Goal: Contribute content: Add original content to the website for others to see

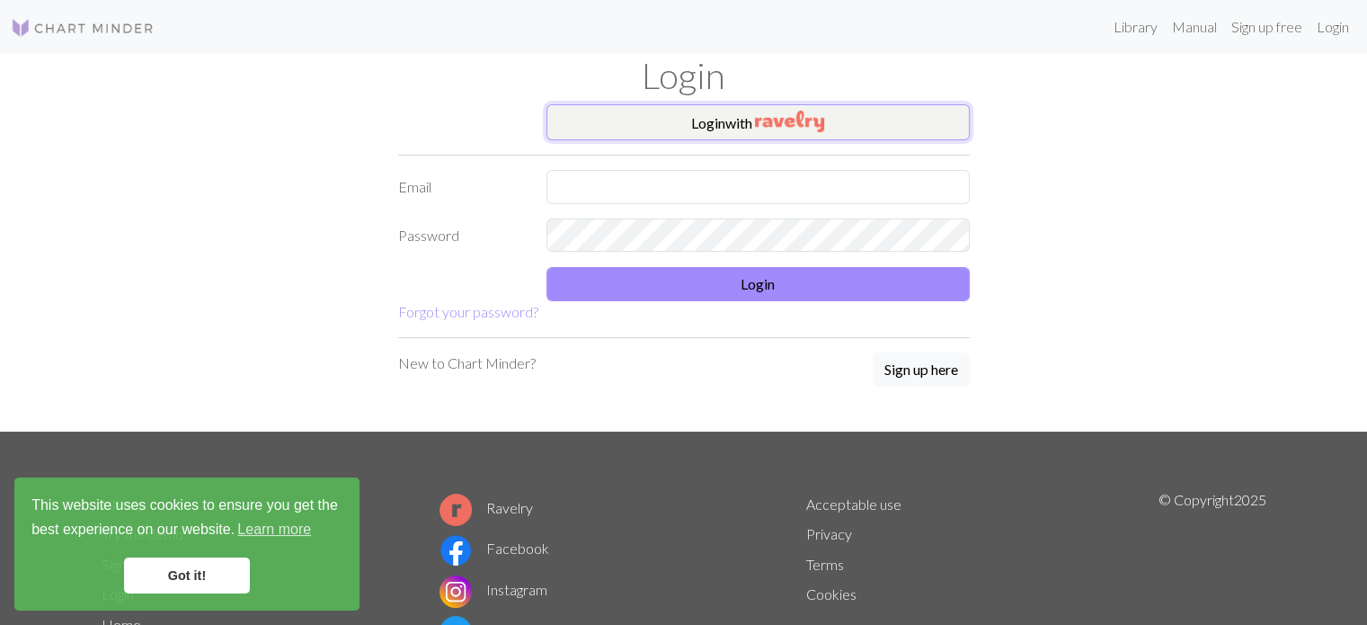
click at [727, 128] on button "Login with" at bounding box center [758, 122] width 423 height 36
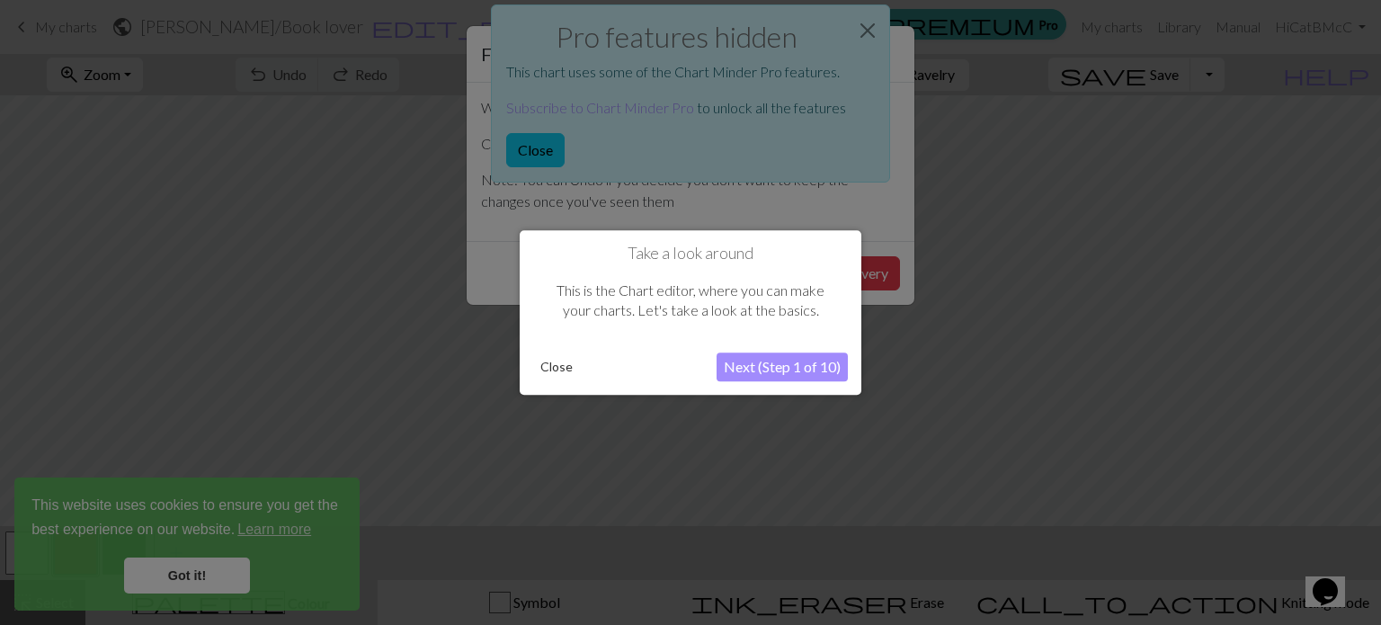
click at [564, 369] on button "Close" at bounding box center [556, 366] width 47 height 27
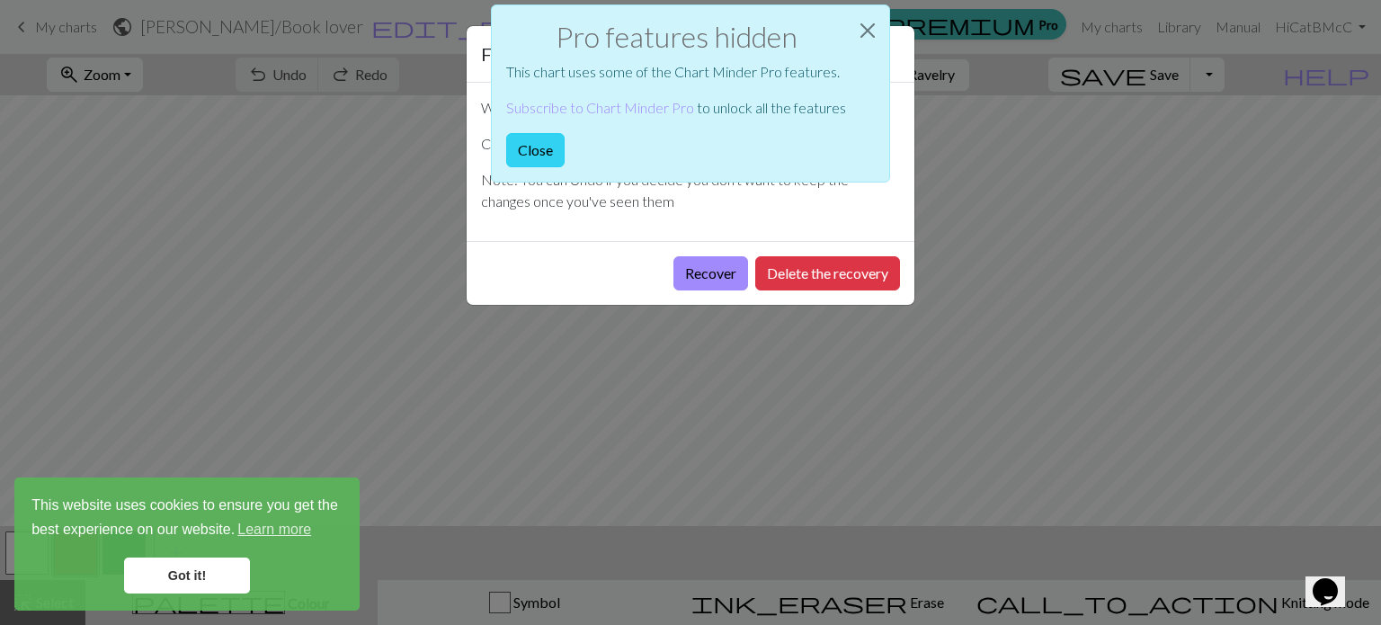
click at [552, 136] on button "Close" at bounding box center [535, 150] width 58 height 34
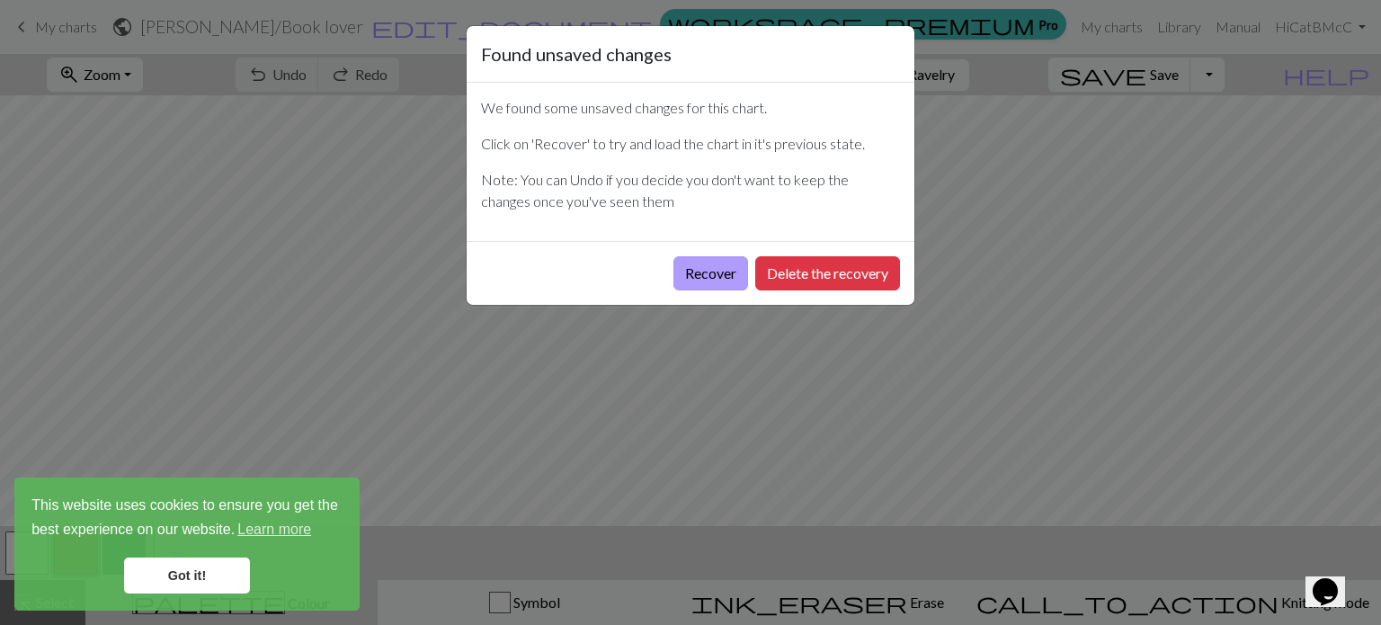
click at [712, 263] on button "Recover" at bounding box center [710, 273] width 75 height 34
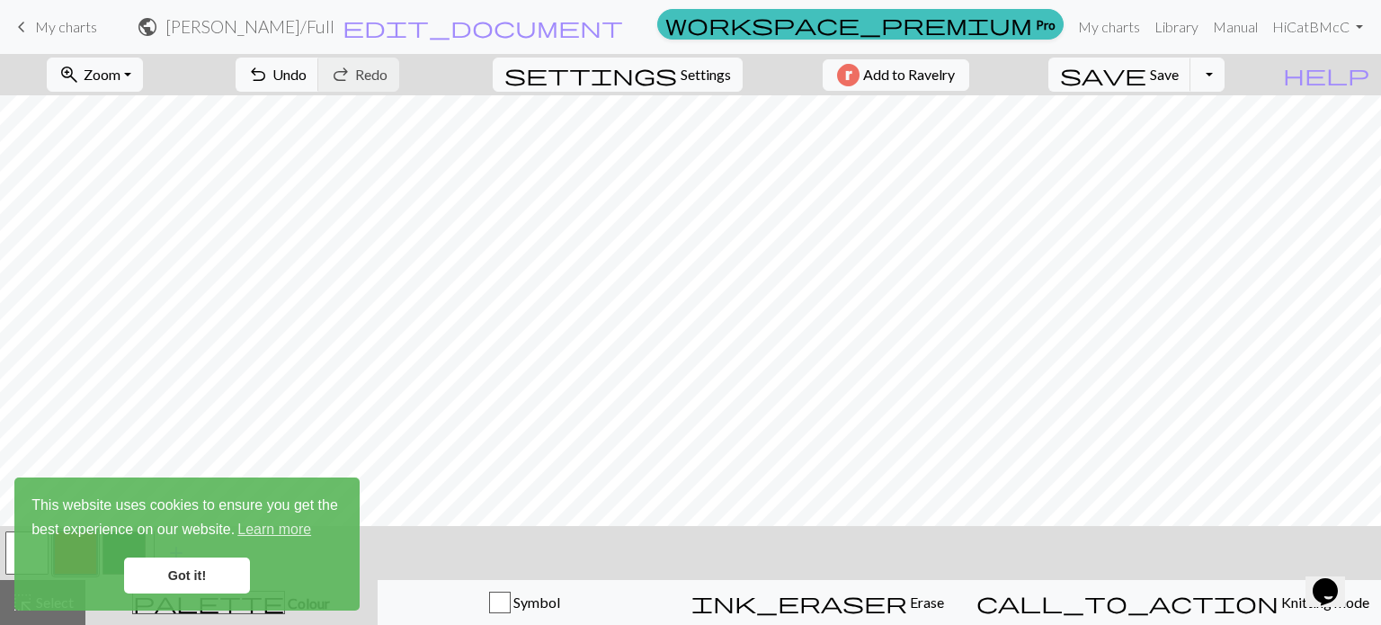
click at [67, 28] on span "My charts" at bounding box center [66, 26] width 62 height 17
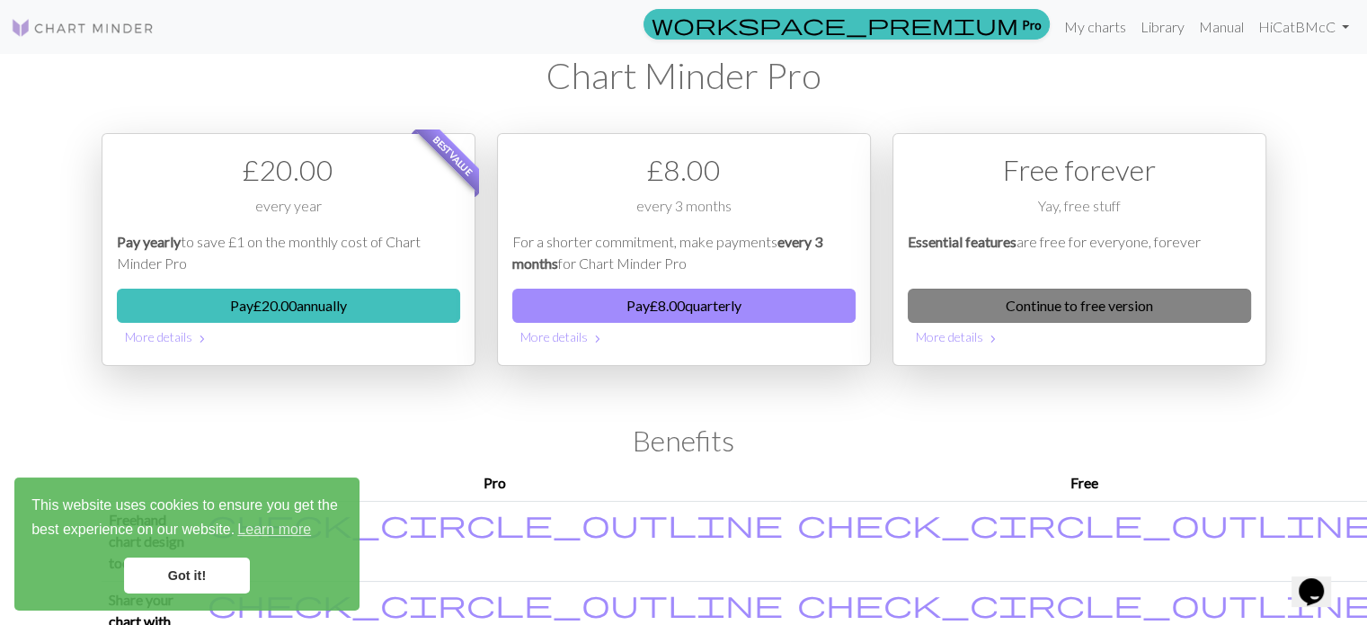
click at [1021, 305] on link "Continue to free version" at bounding box center [1079, 306] width 343 height 34
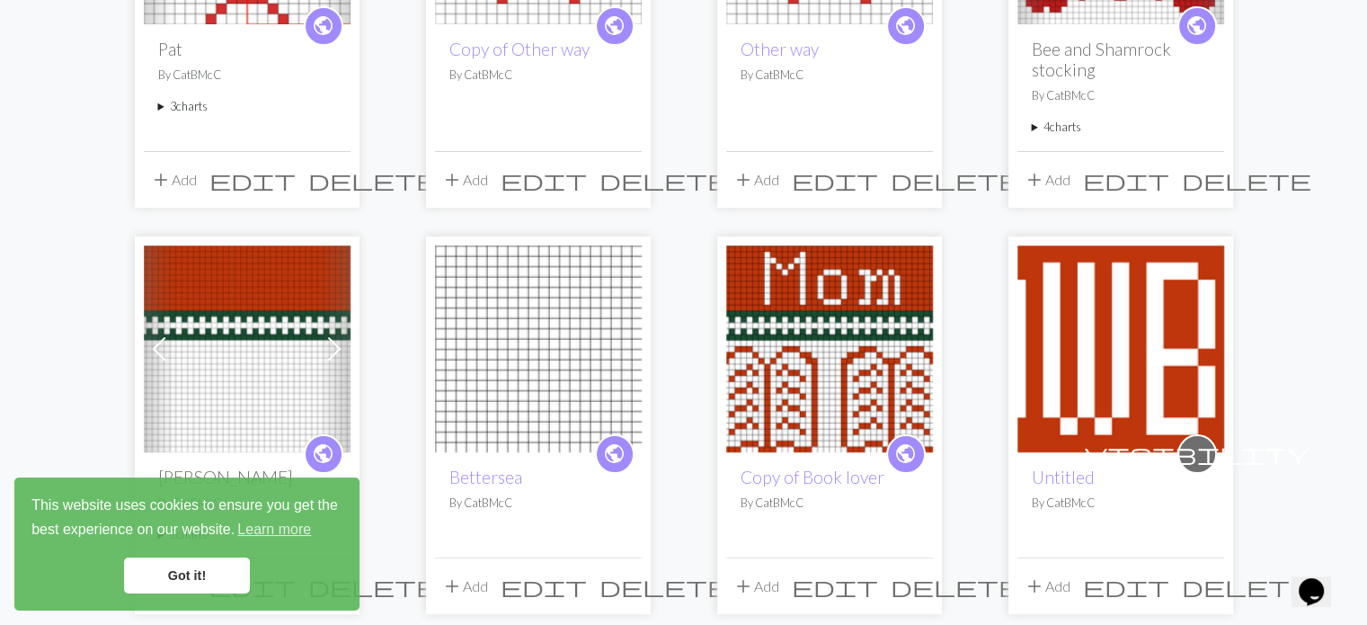
scroll to position [505, 0]
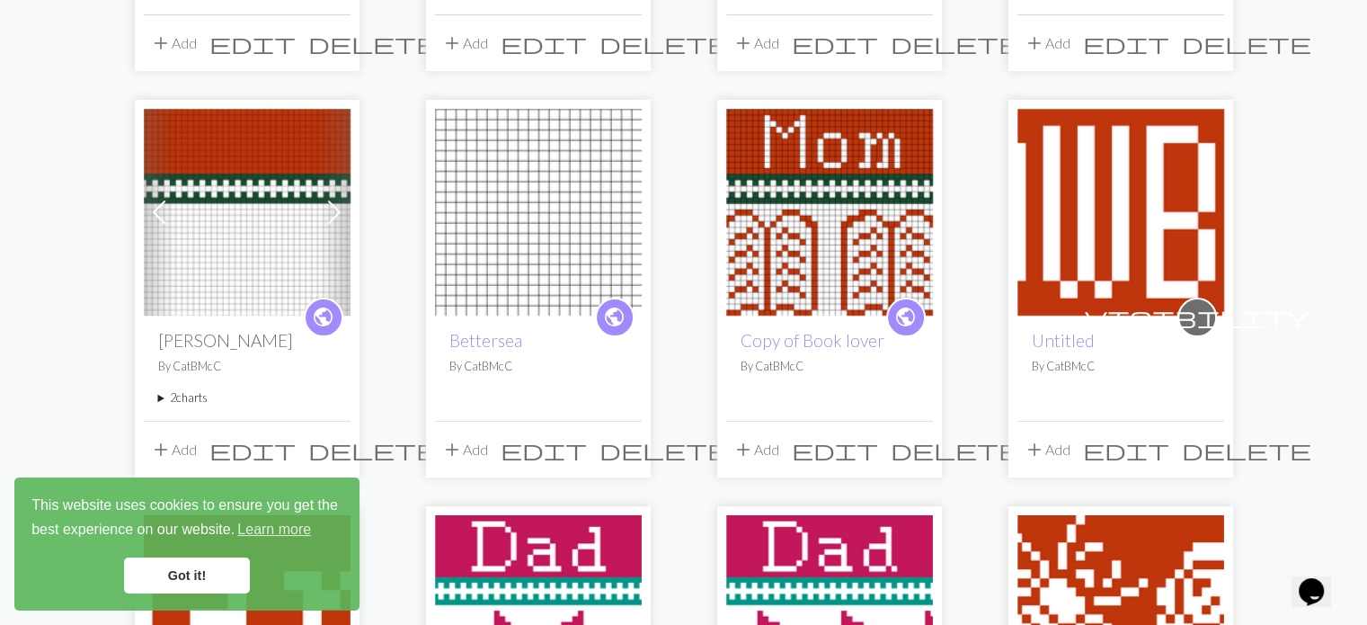
click at [627, 447] on span "delete" at bounding box center [664, 449] width 129 height 25
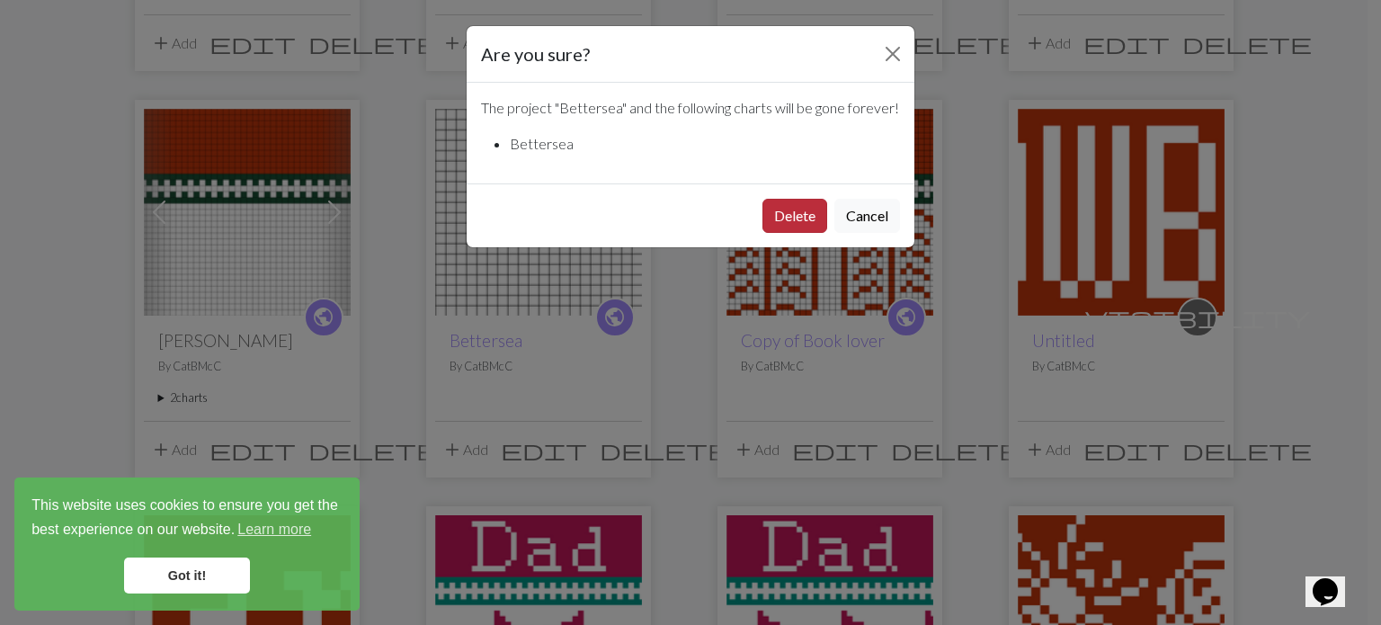
click at [794, 215] on button "Delete" at bounding box center [794, 216] width 65 height 34
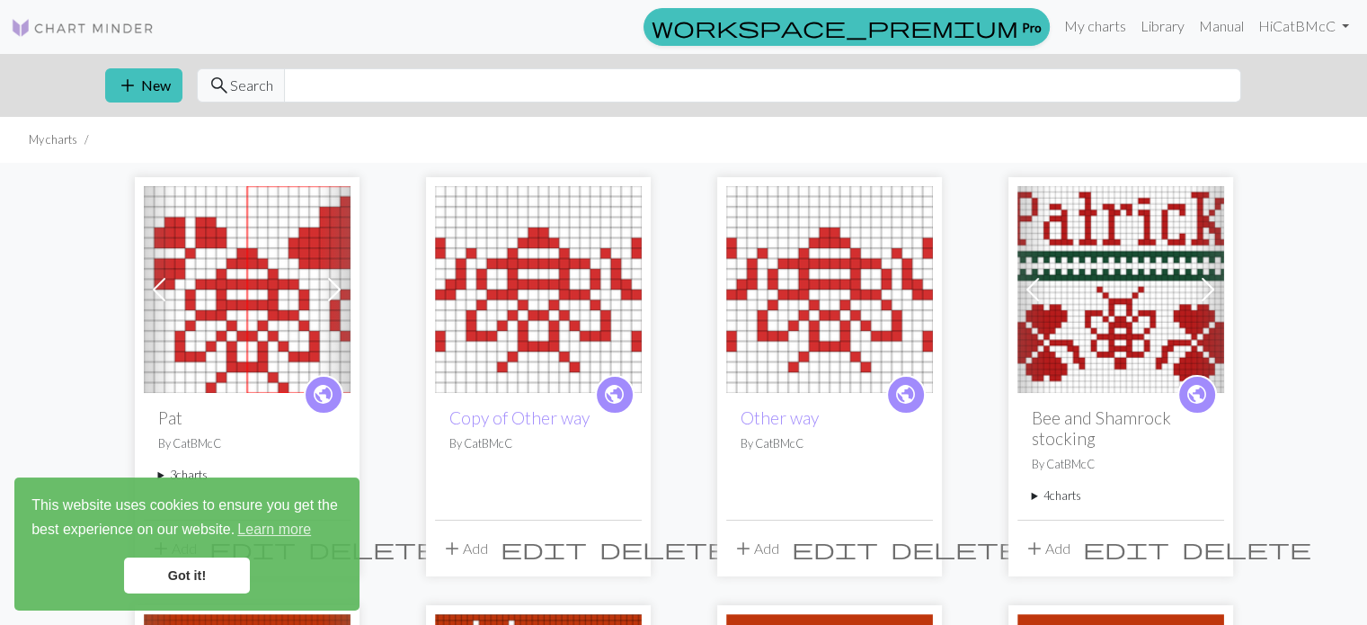
drag, startPoint x: 678, startPoint y: 387, endPoint x: 72, endPoint y: 287, distance: 614.2
click at [133, 90] on span "add" at bounding box center [128, 85] width 22 height 25
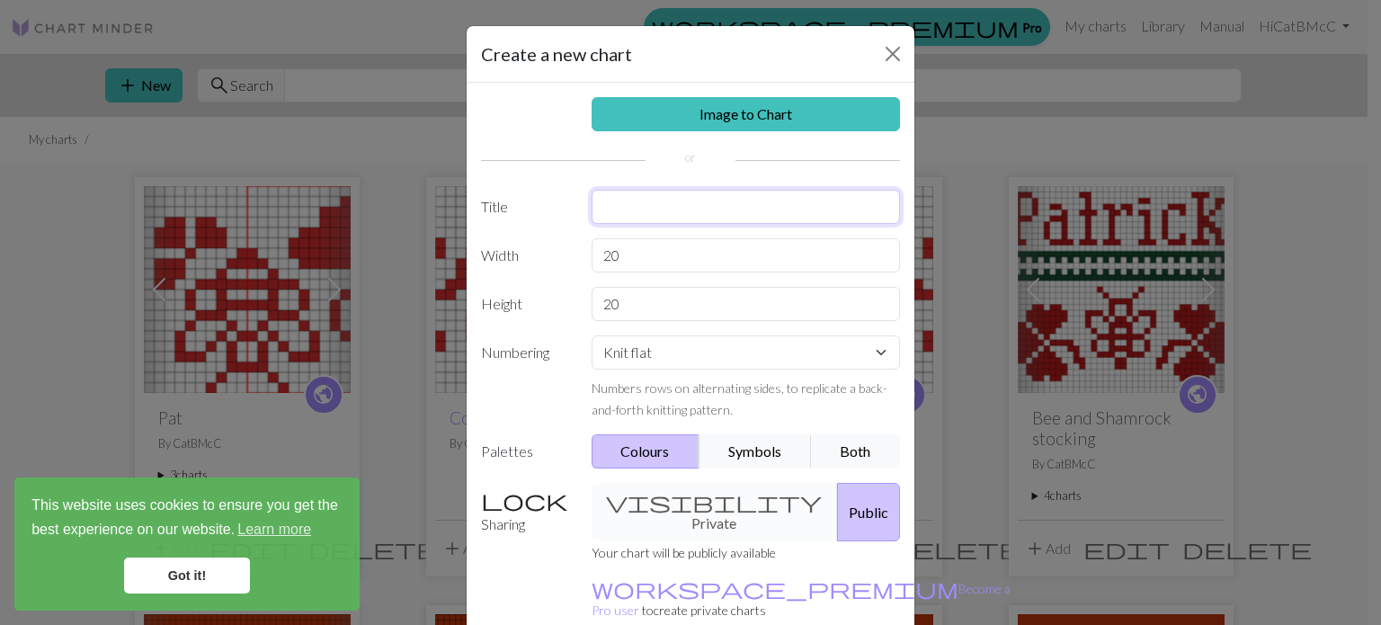
click at [658, 211] on input "text" at bounding box center [746, 207] width 309 height 34
type input "Shamrock1"
drag, startPoint x: 670, startPoint y: 244, endPoint x: 552, endPoint y: 254, distance: 118.3
click at [552, 254] on div "Width 20" at bounding box center [690, 255] width 441 height 34
type input "40"
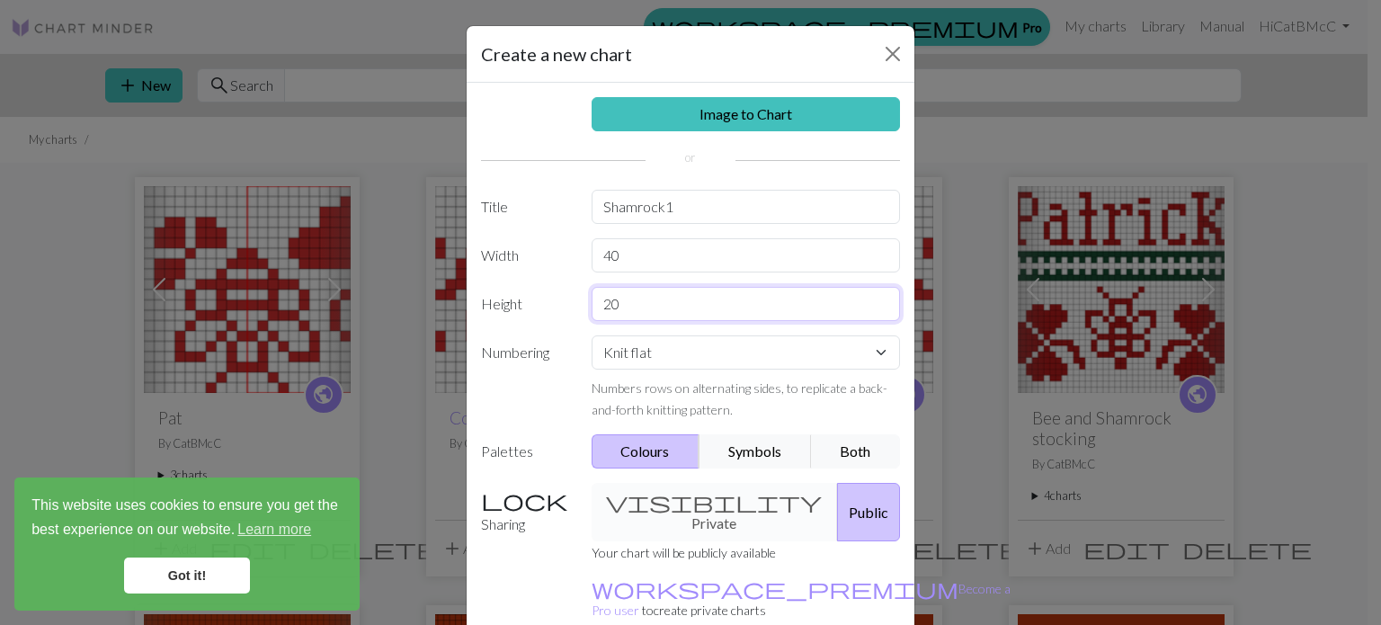
drag, startPoint x: 655, startPoint y: 293, endPoint x: 514, endPoint y: 304, distance: 141.6
click at [514, 304] on div "Height 20" at bounding box center [690, 304] width 441 height 34
type input "35"
click at [656, 207] on input "Shamrock1" at bounding box center [746, 207] width 309 height 34
type input "Shamrock 1"
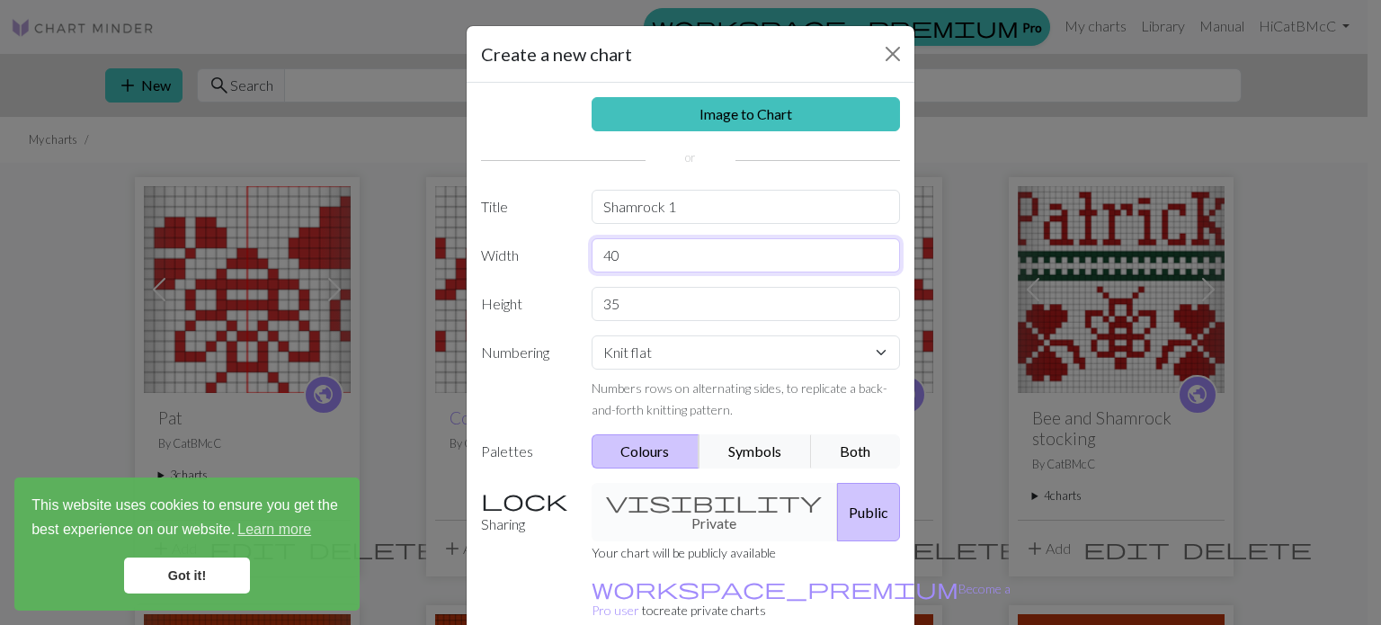
click at [666, 249] on input "40" at bounding box center [746, 255] width 309 height 34
click at [669, 301] on input "35" at bounding box center [746, 304] width 309 height 34
type input "3"
type input "29"
click at [874, 350] on select "Knit flat Knit in the round Lace knitting Cross stitch" at bounding box center [746, 352] width 309 height 34
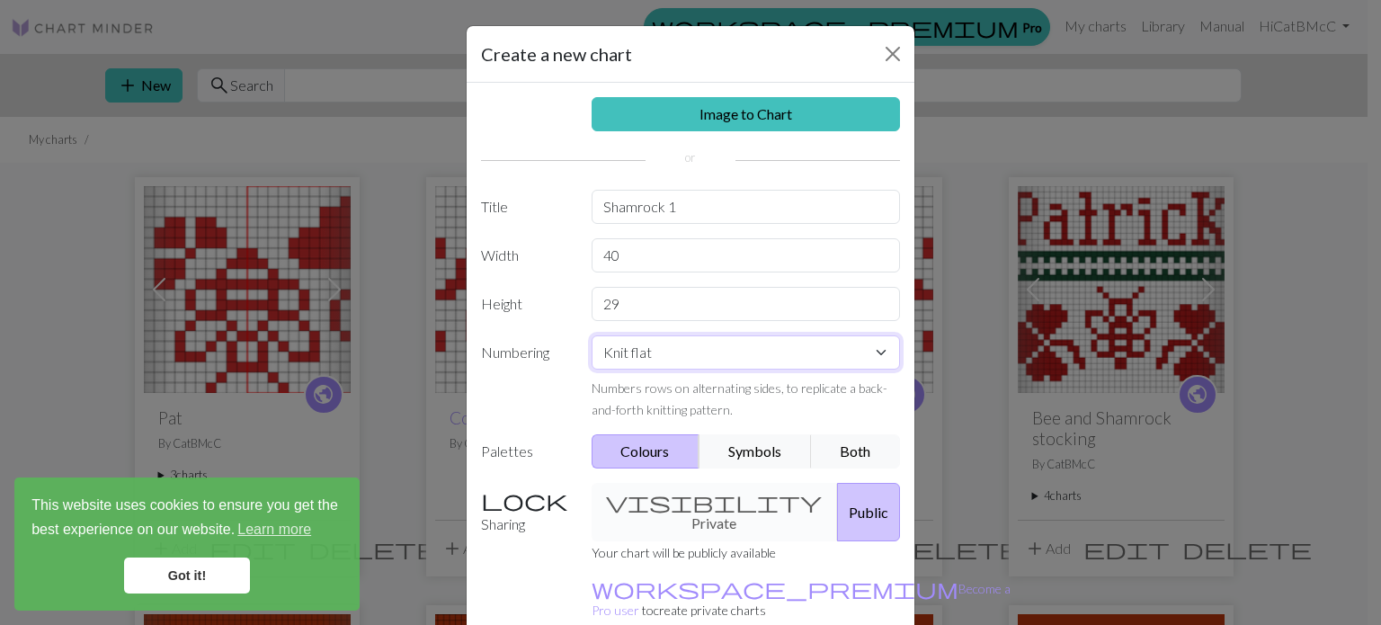
select select "round"
click at [592, 335] on select "Knit flat Knit in the round Lace knitting Cross stitch" at bounding box center [746, 352] width 309 height 34
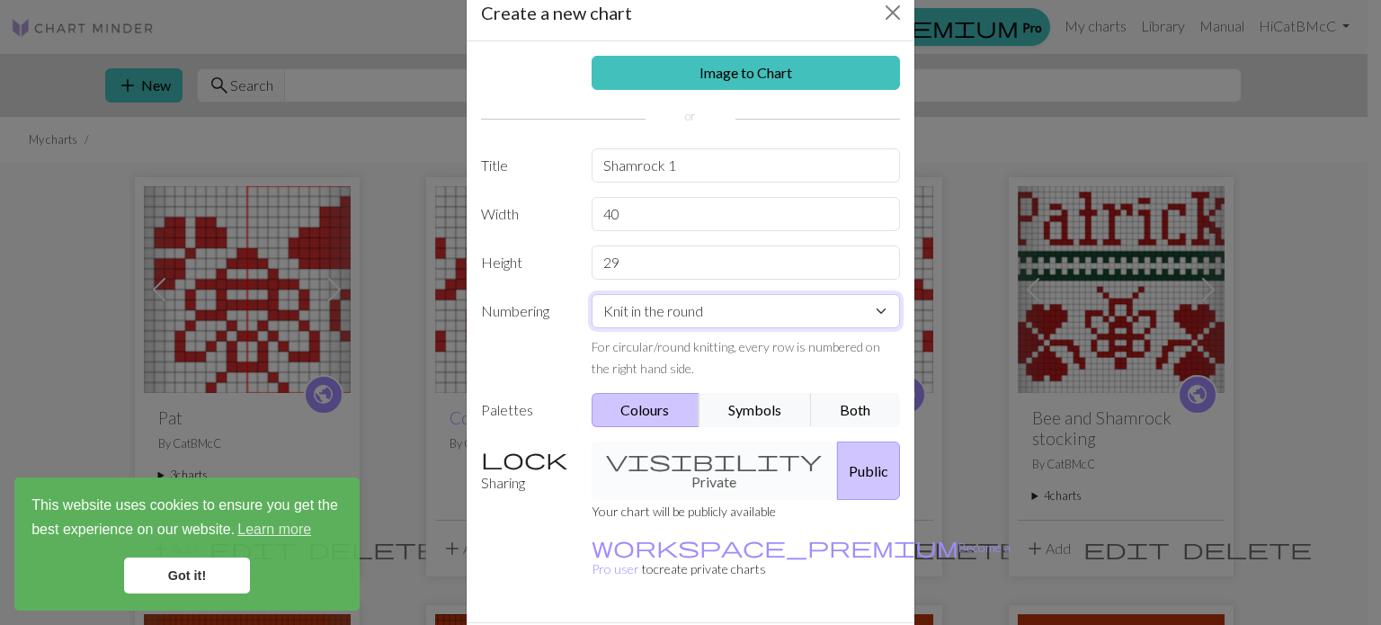
scroll to position [83, 0]
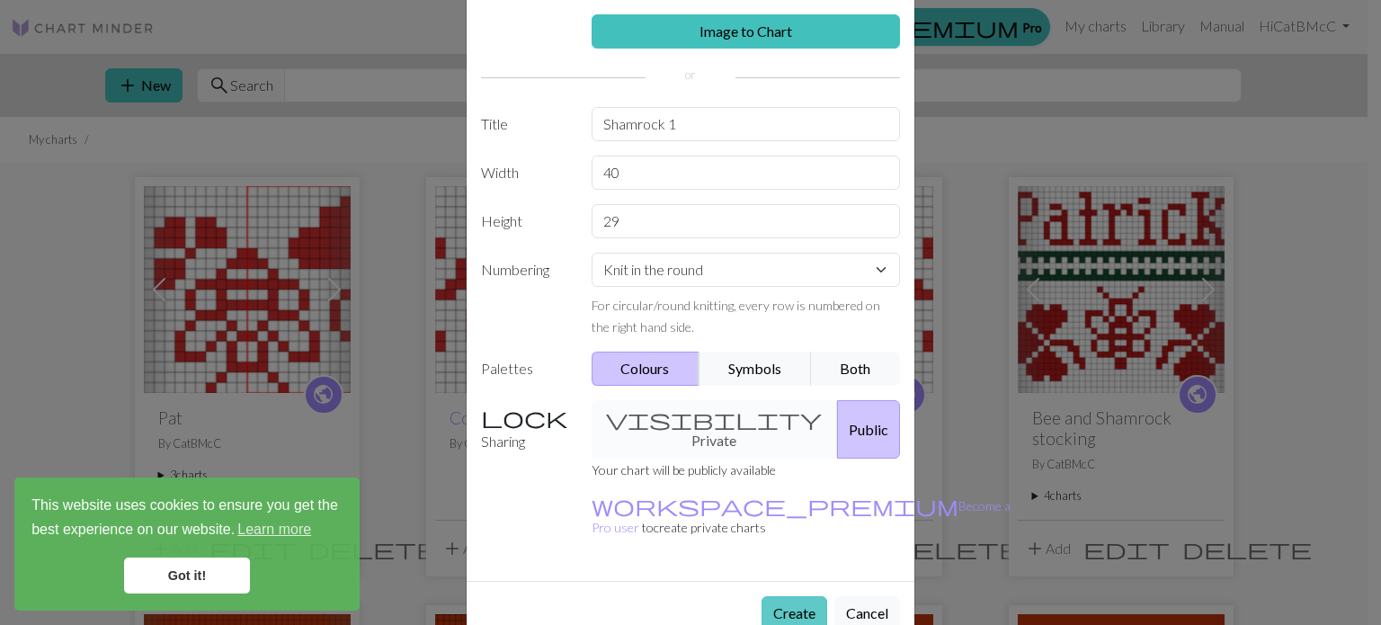
click at [785, 596] on button "Create" at bounding box center [794, 613] width 66 height 34
click at [668, 387] on div "Image to Chart Title Shamrock 1 Width 40 Height 29 Numbering Knit flat Knit in …" at bounding box center [691, 290] width 448 height 581
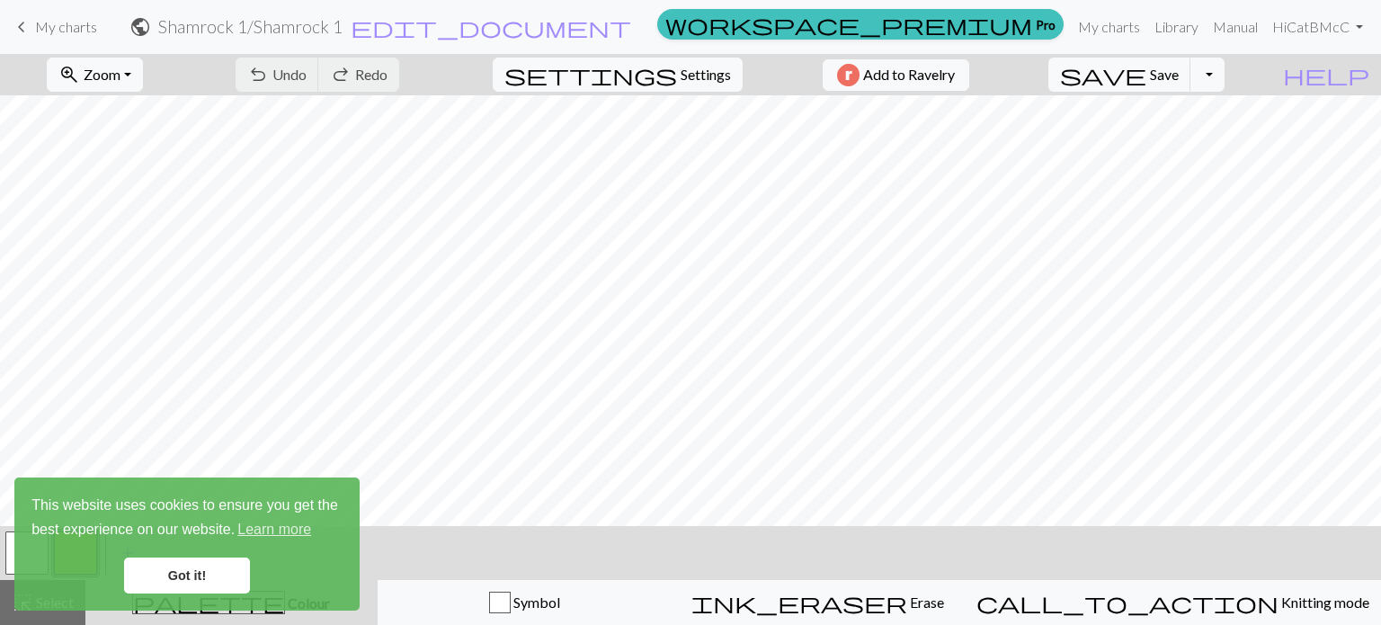
click at [207, 578] on link "Got it!" at bounding box center [187, 575] width 126 height 36
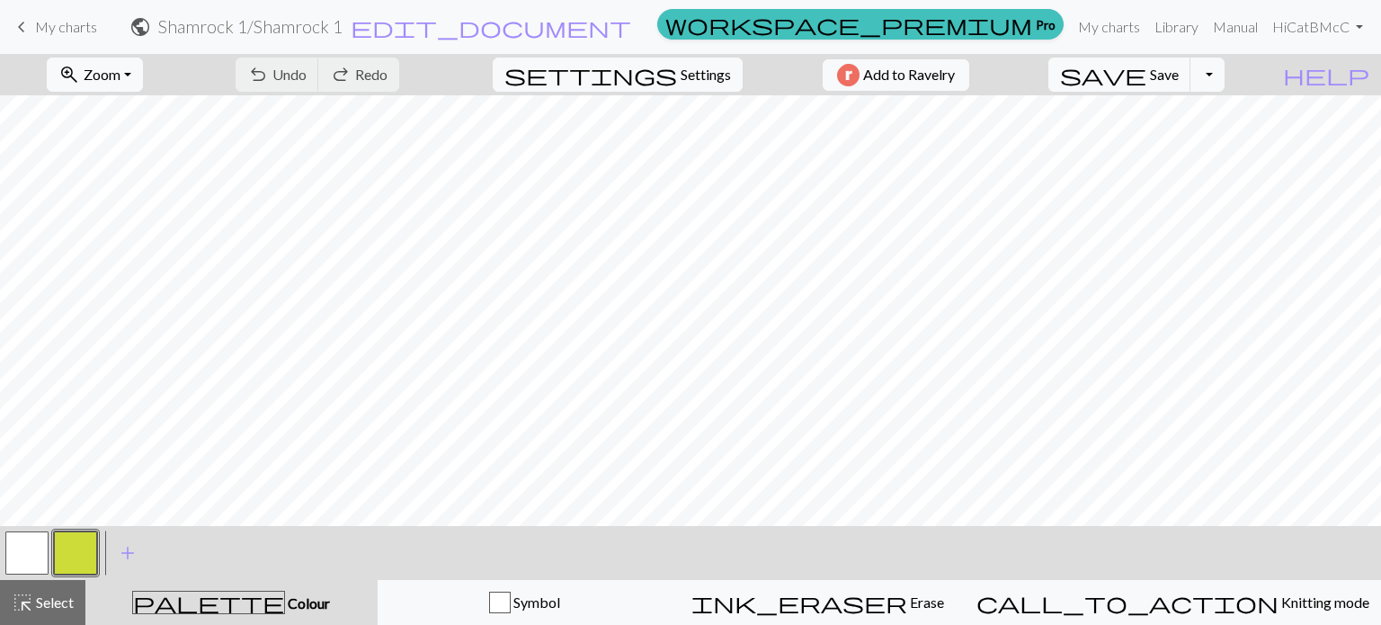
click at [63, 565] on button "button" at bounding box center [75, 552] width 43 height 43
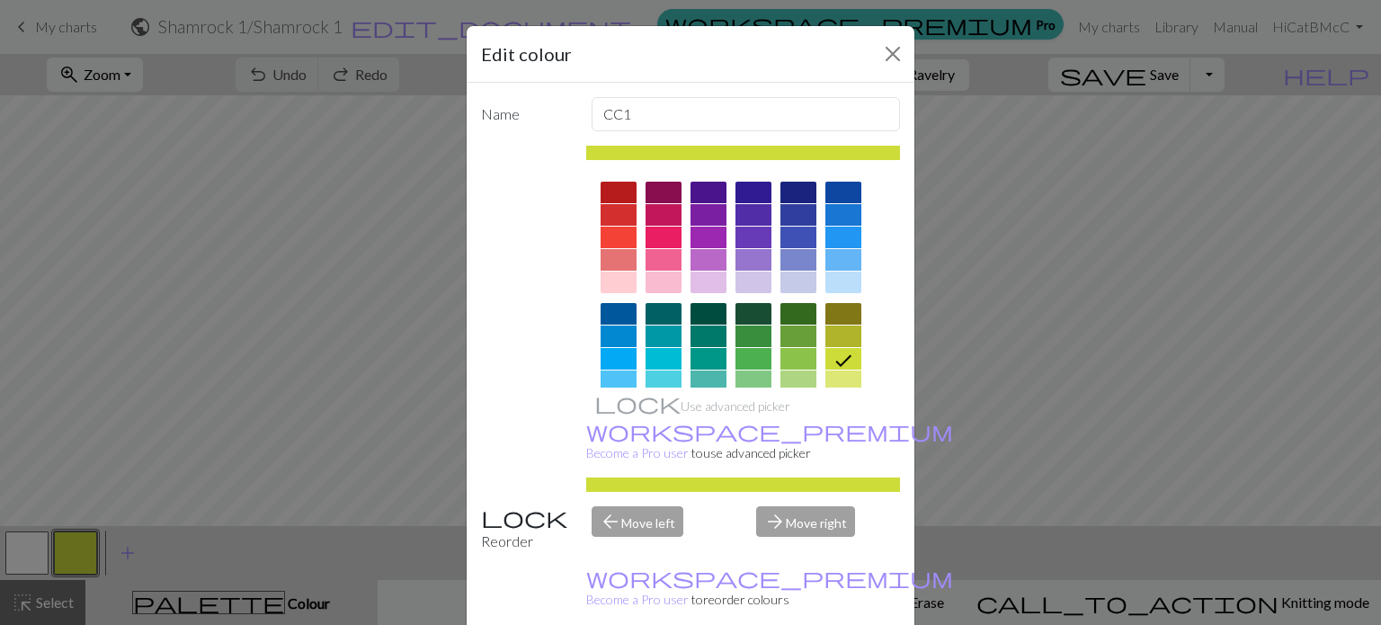
click at [608, 190] on div at bounding box center [619, 193] width 36 height 22
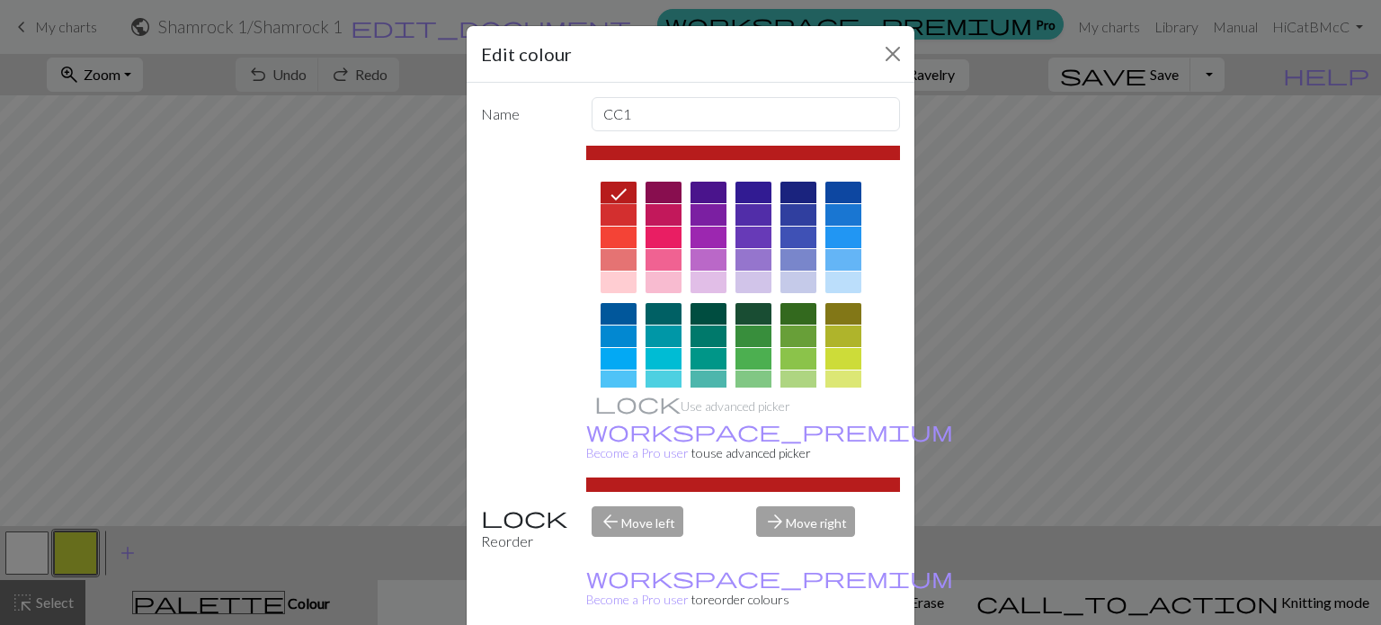
click at [137, 402] on div "Edit colour Name CC1 Use advanced picker workspace_premium Become a Pro user to…" at bounding box center [690, 312] width 1381 height 625
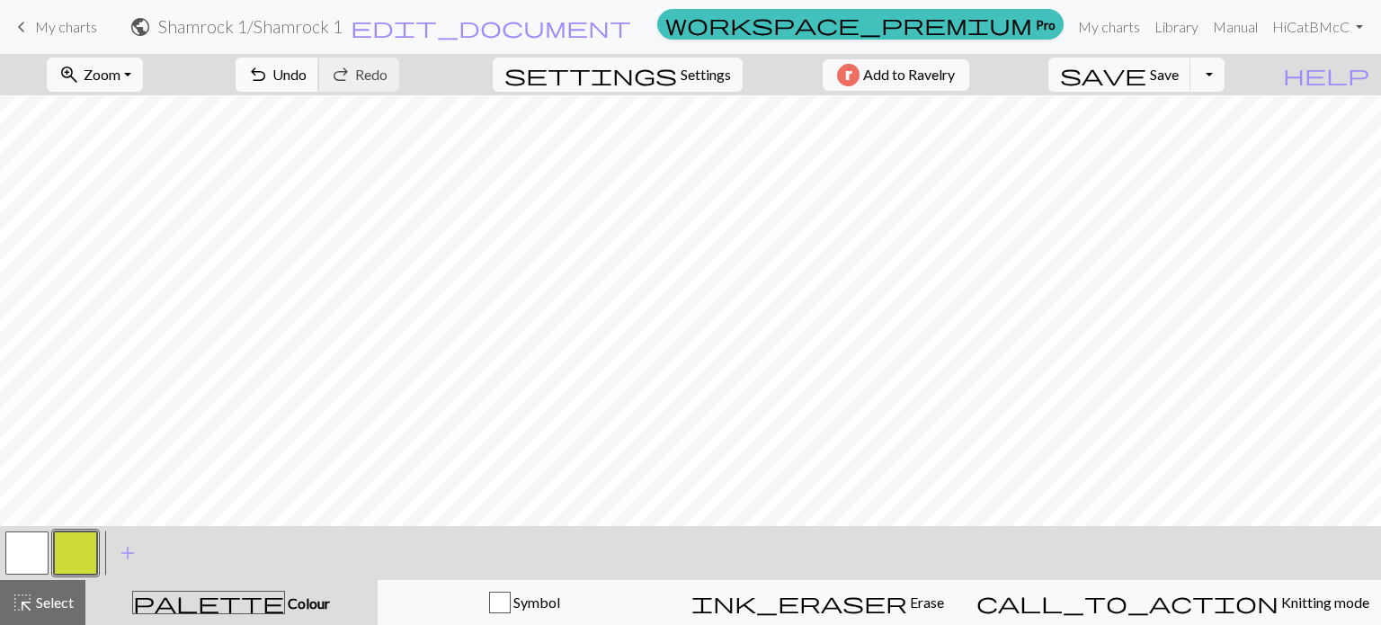
click at [307, 71] on span "Undo" at bounding box center [289, 74] width 34 height 17
click at [29, 564] on button "button" at bounding box center [26, 552] width 43 height 43
click at [83, 565] on button "button" at bounding box center [75, 552] width 43 height 43
click at [33, 544] on button "button" at bounding box center [26, 552] width 43 height 43
click at [72, 562] on button "button" at bounding box center [75, 552] width 43 height 43
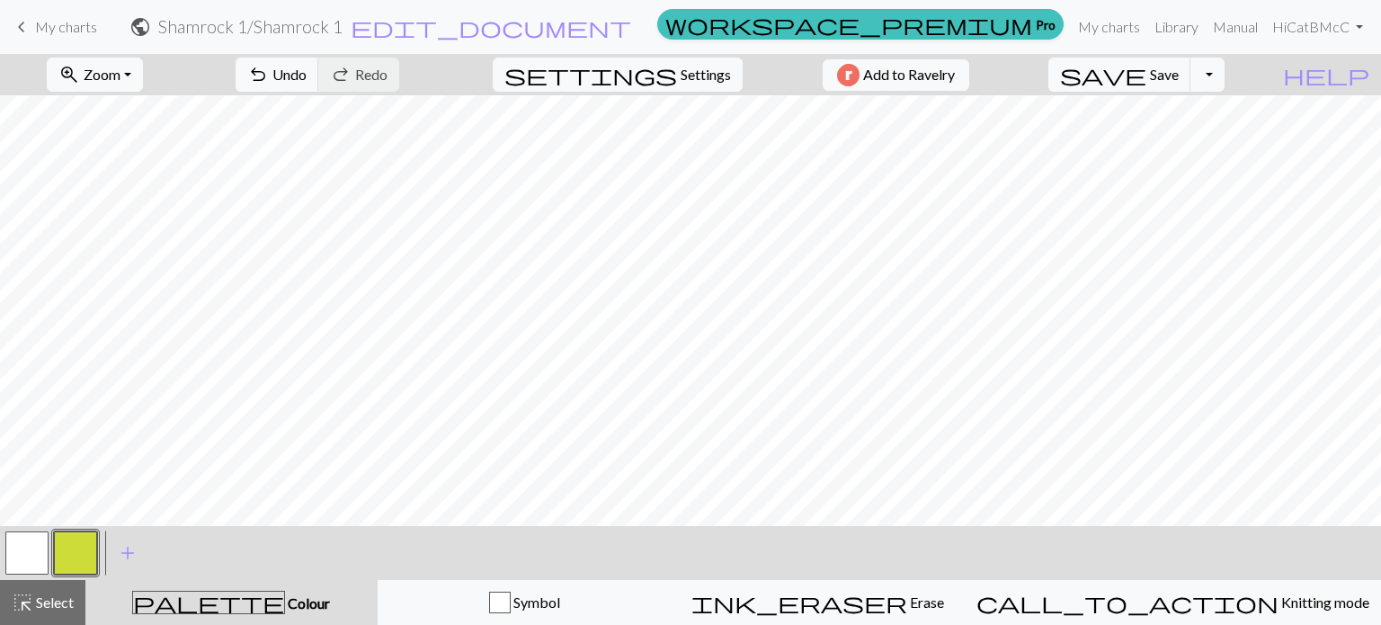
scroll to position [8, 0]
click at [36, 542] on button "button" at bounding box center [26, 552] width 43 height 43
click at [124, 560] on span "add" at bounding box center [128, 552] width 22 height 25
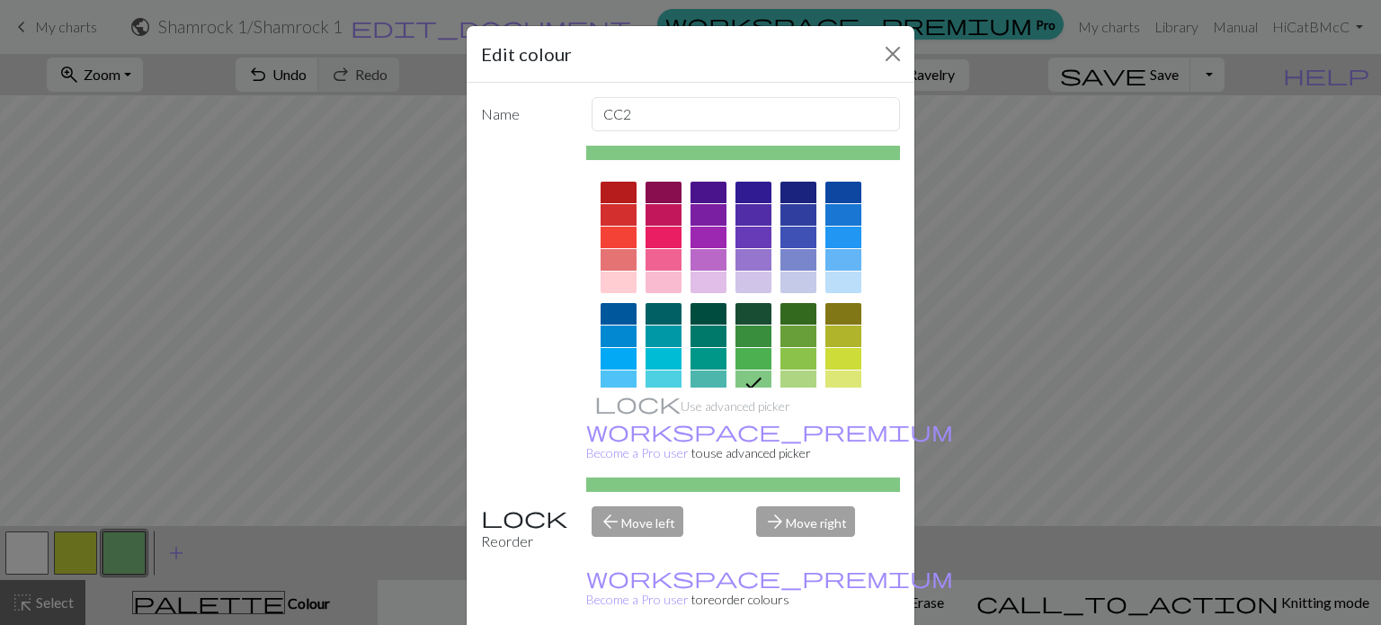
click at [615, 191] on div at bounding box center [619, 193] width 36 height 22
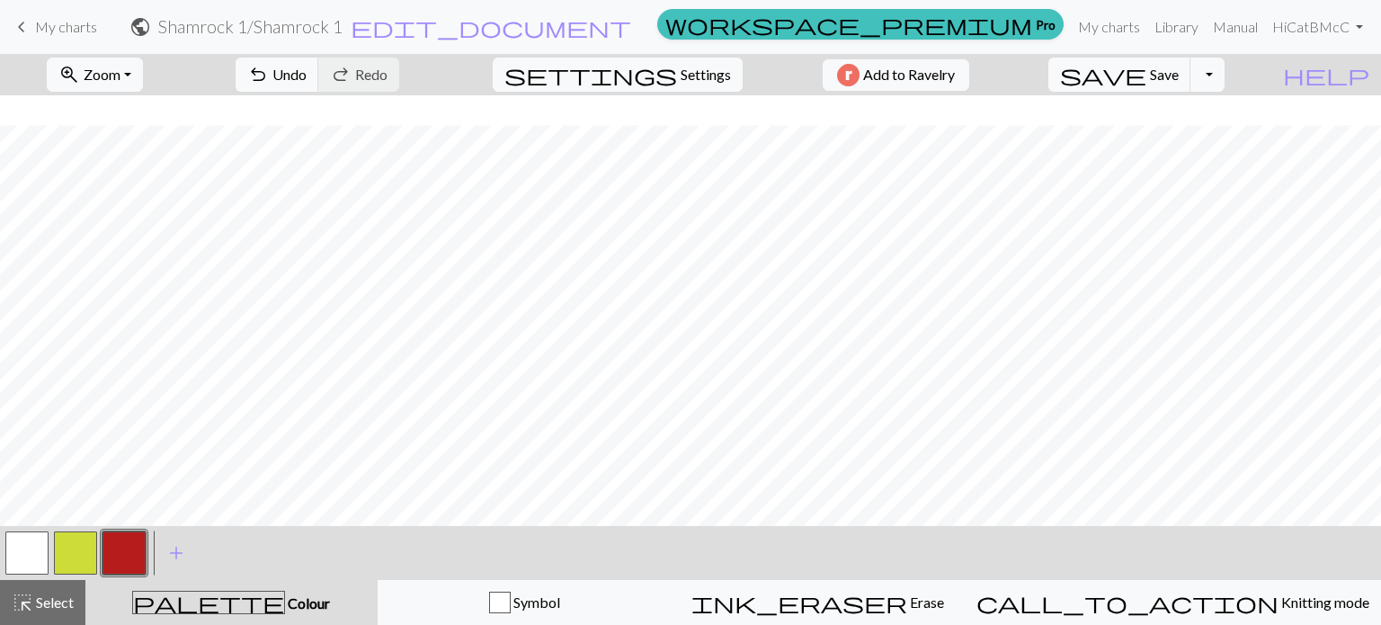
scroll to position [184, 0]
click at [36, 554] on button "button" at bounding box center [26, 552] width 43 height 43
click at [138, 564] on button "button" at bounding box center [123, 552] width 43 height 43
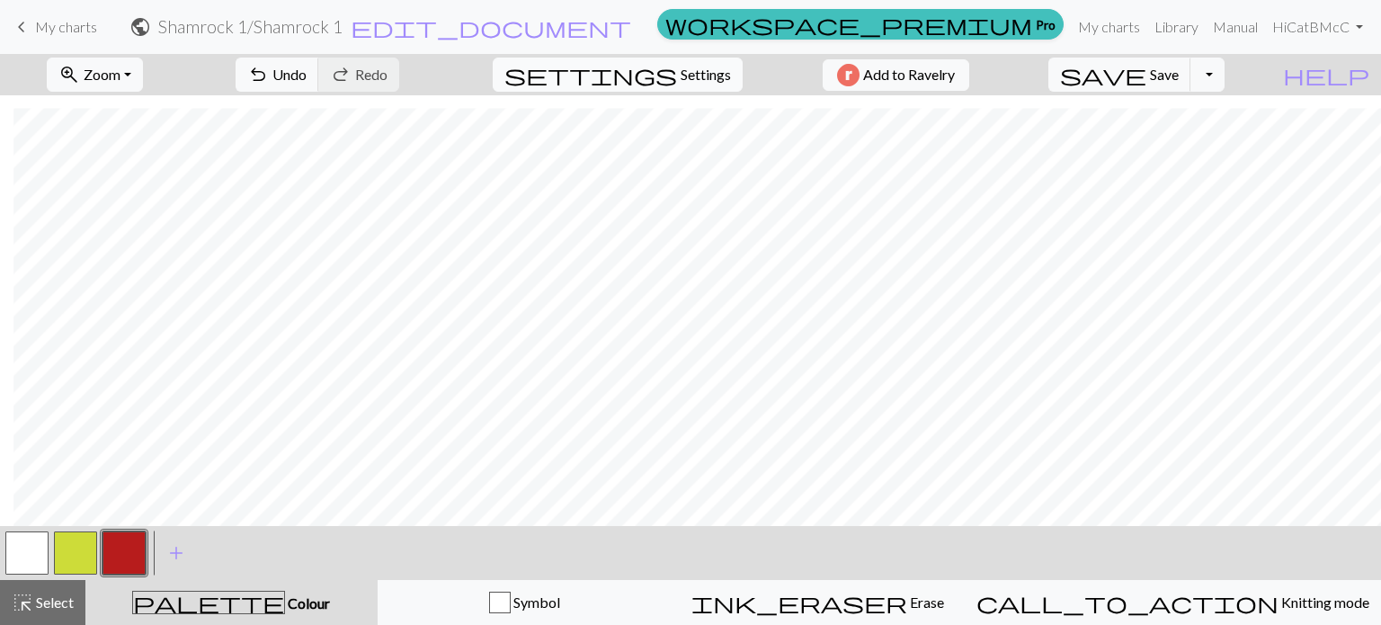
click at [698, 65] on span "Settings" at bounding box center [706, 75] width 50 height 22
select select "aran"
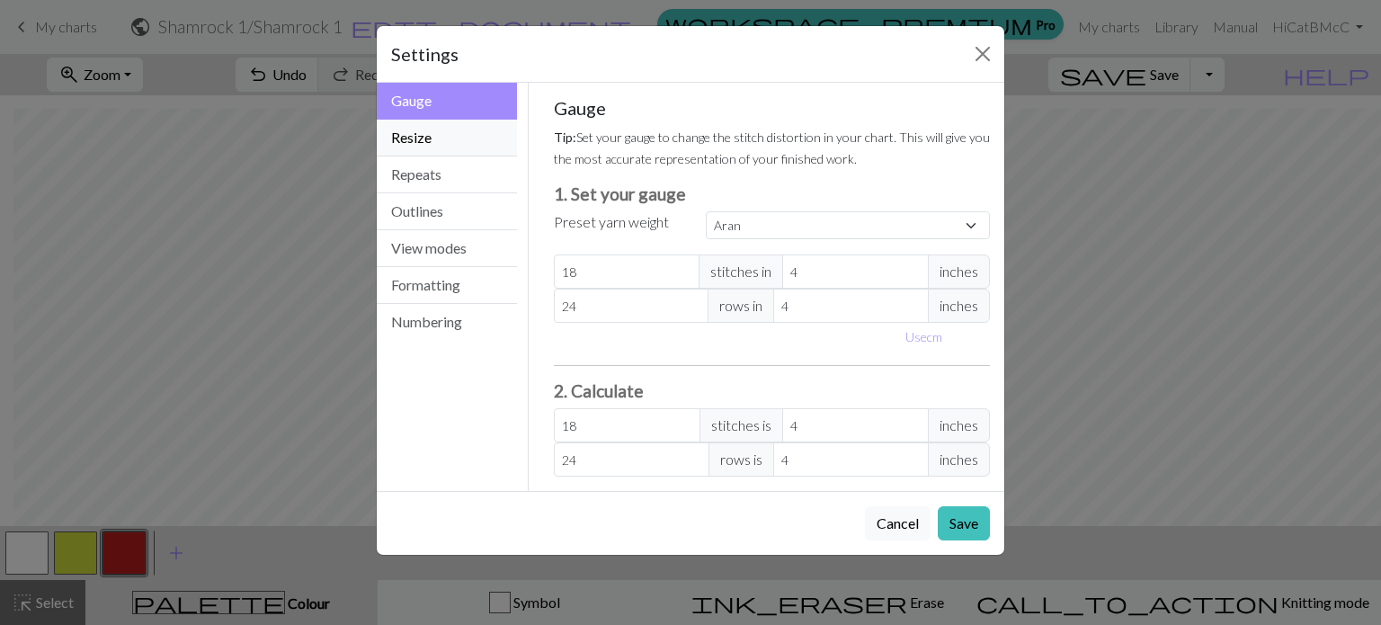
click at [419, 146] on button "Resize" at bounding box center [447, 138] width 140 height 37
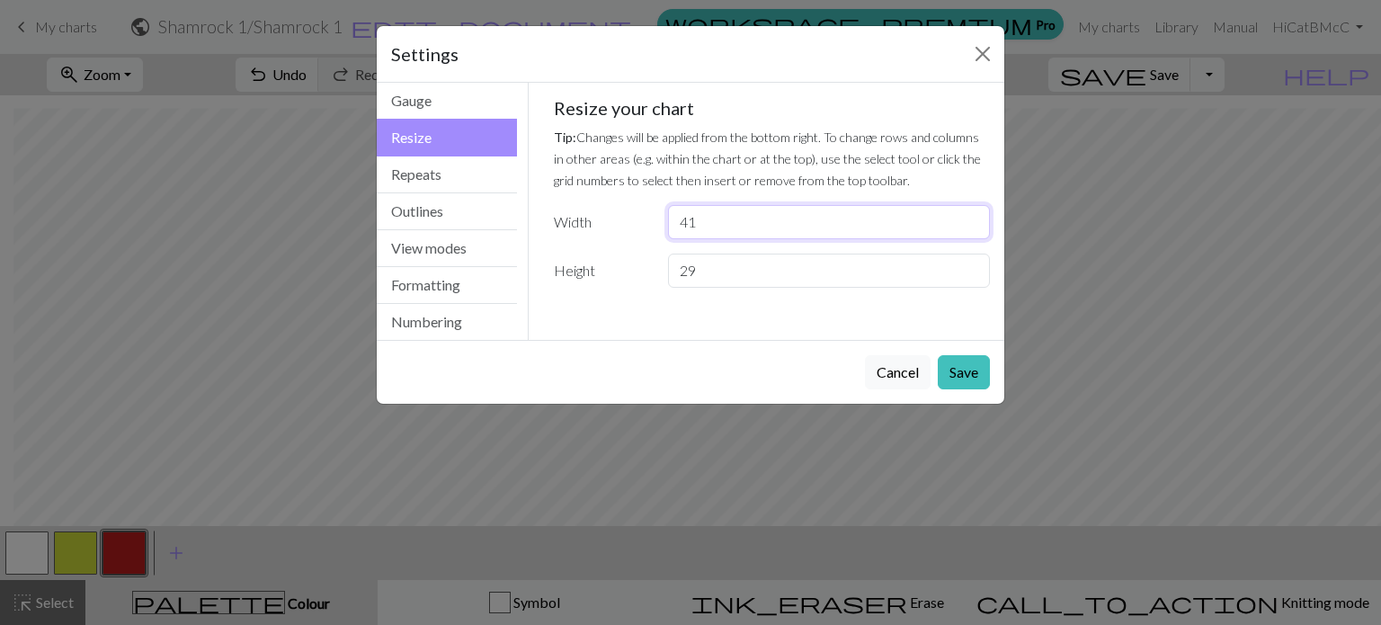
click at [971, 214] on input "41" at bounding box center [829, 222] width 322 height 34
type input "42"
click at [971, 214] on input "42" at bounding box center [829, 222] width 322 height 34
click at [979, 379] on button "Save" at bounding box center [964, 372] width 52 height 34
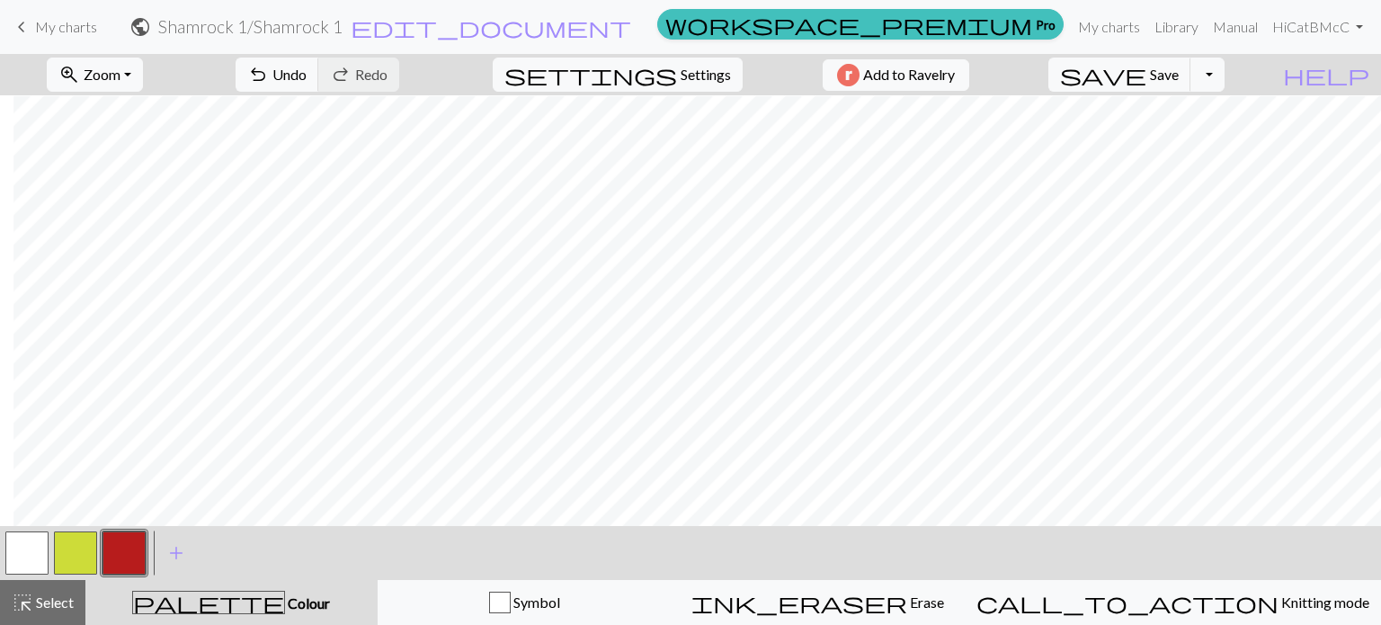
scroll to position [158, 13]
click at [32, 557] on button "button" at bounding box center [26, 552] width 43 height 43
click at [132, 539] on button "button" at bounding box center [123, 552] width 43 height 43
click at [319, 83] on button "undo Undo Undo" at bounding box center [278, 75] width 84 height 34
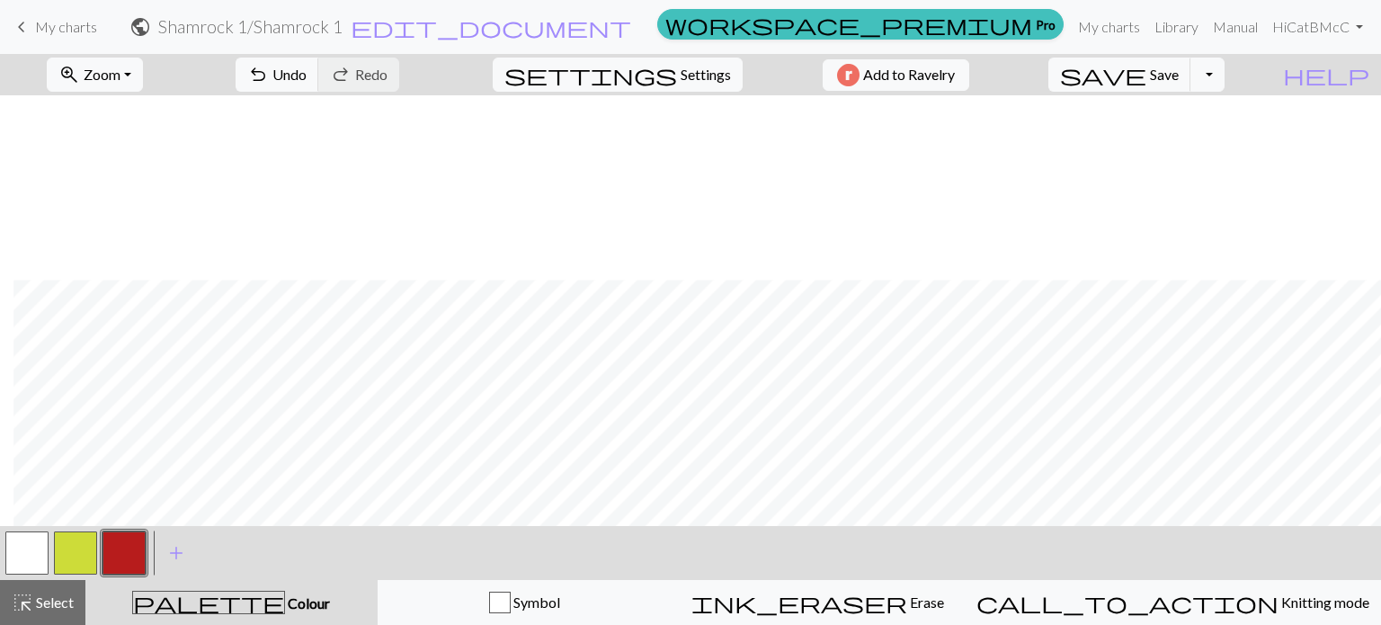
scroll to position [184, 13]
click at [681, 75] on span "Settings" at bounding box center [706, 75] width 50 height 22
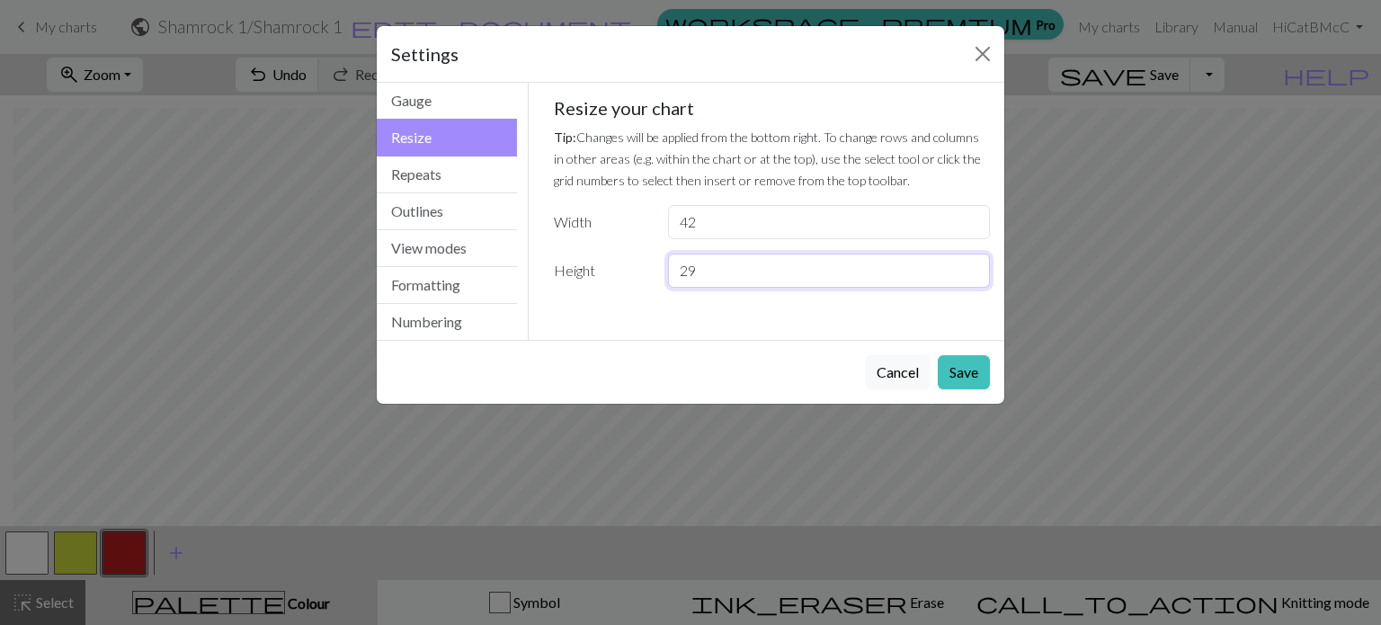
drag, startPoint x: 737, startPoint y: 272, endPoint x: 595, endPoint y: 289, distance: 143.2
click at [595, 289] on div "Gauge Tip: Set your gauge to change the stitch distortion in your chart. This w…" at bounding box center [772, 200] width 466 height 234
type input "34"
click at [964, 379] on button "Save" at bounding box center [964, 372] width 52 height 34
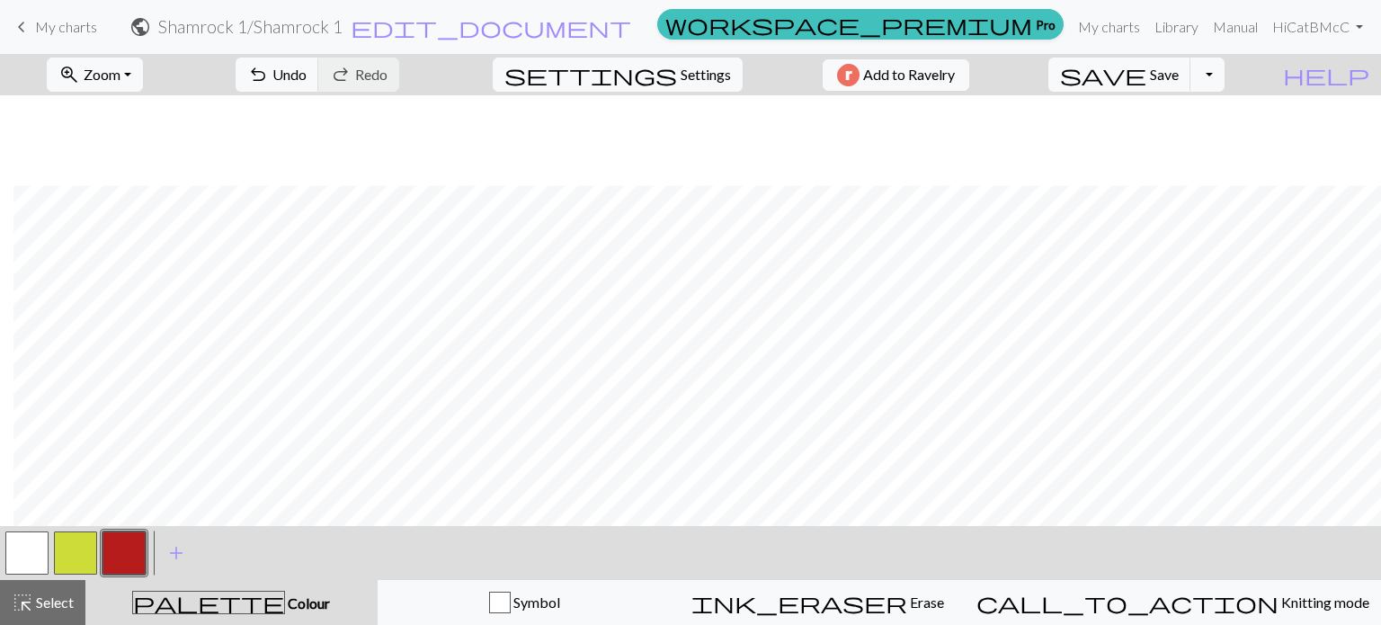
scroll to position [274, 13]
click at [37, 566] on button "button" at bounding box center [26, 552] width 43 height 43
click at [307, 71] on span "Undo" at bounding box center [289, 74] width 34 height 17
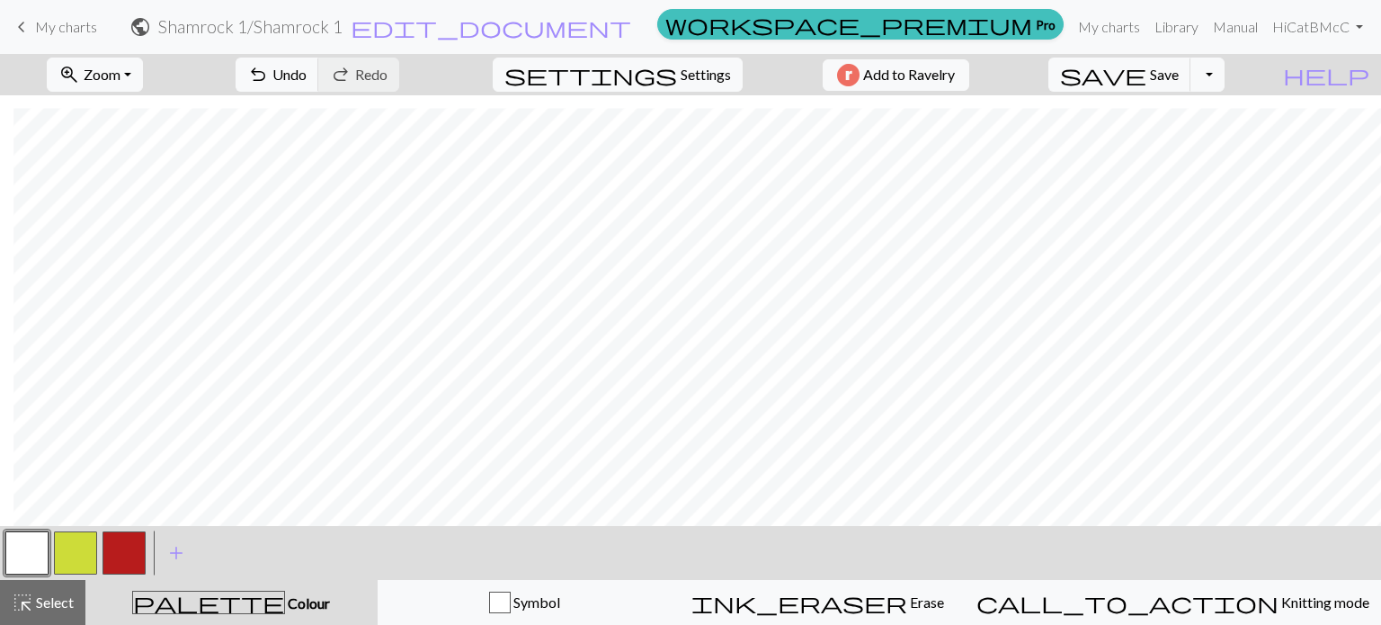
click at [115, 554] on button "button" at bounding box center [123, 552] width 43 height 43
click at [32, 548] on button "button" at bounding box center [26, 552] width 43 height 43
click at [116, 556] on button "button" at bounding box center [123, 552] width 43 height 43
click at [25, 553] on button "button" at bounding box center [26, 552] width 43 height 43
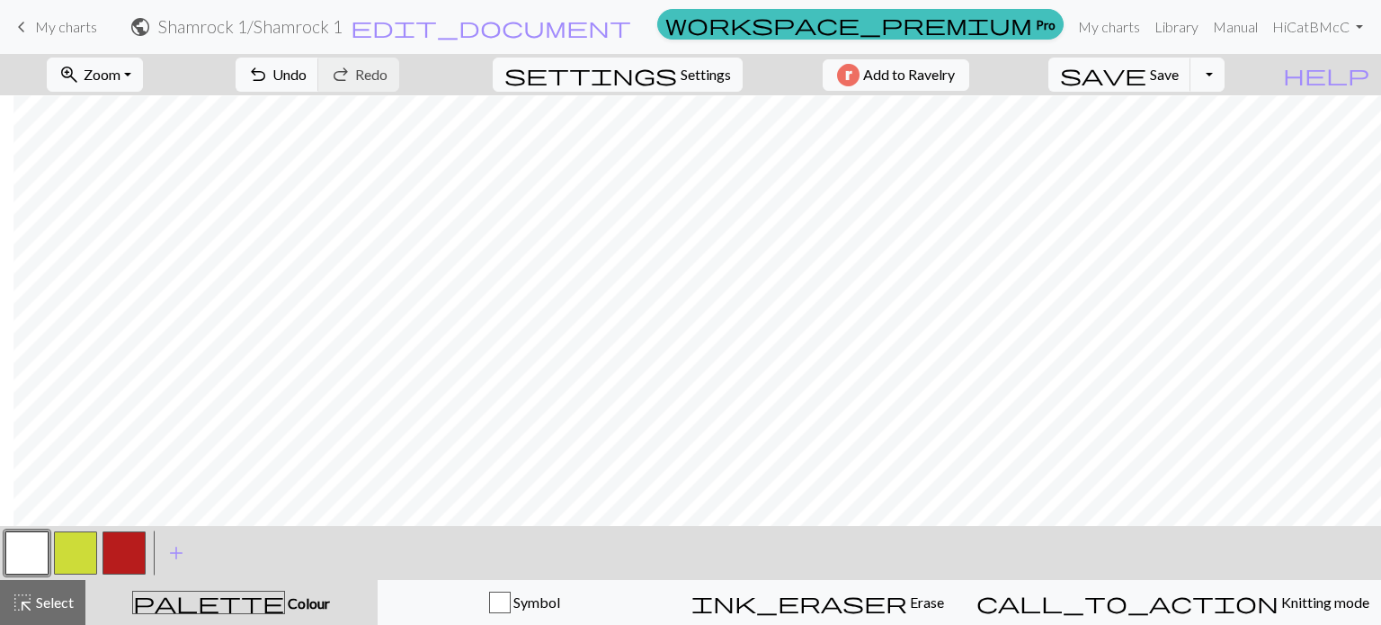
click at [132, 547] on button "button" at bounding box center [123, 552] width 43 height 43
click at [33, 538] on button "button" at bounding box center [26, 552] width 43 height 43
click at [129, 534] on button "button" at bounding box center [123, 552] width 43 height 43
click at [25, 556] on button "button" at bounding box center [26, 552] width 43 height 43
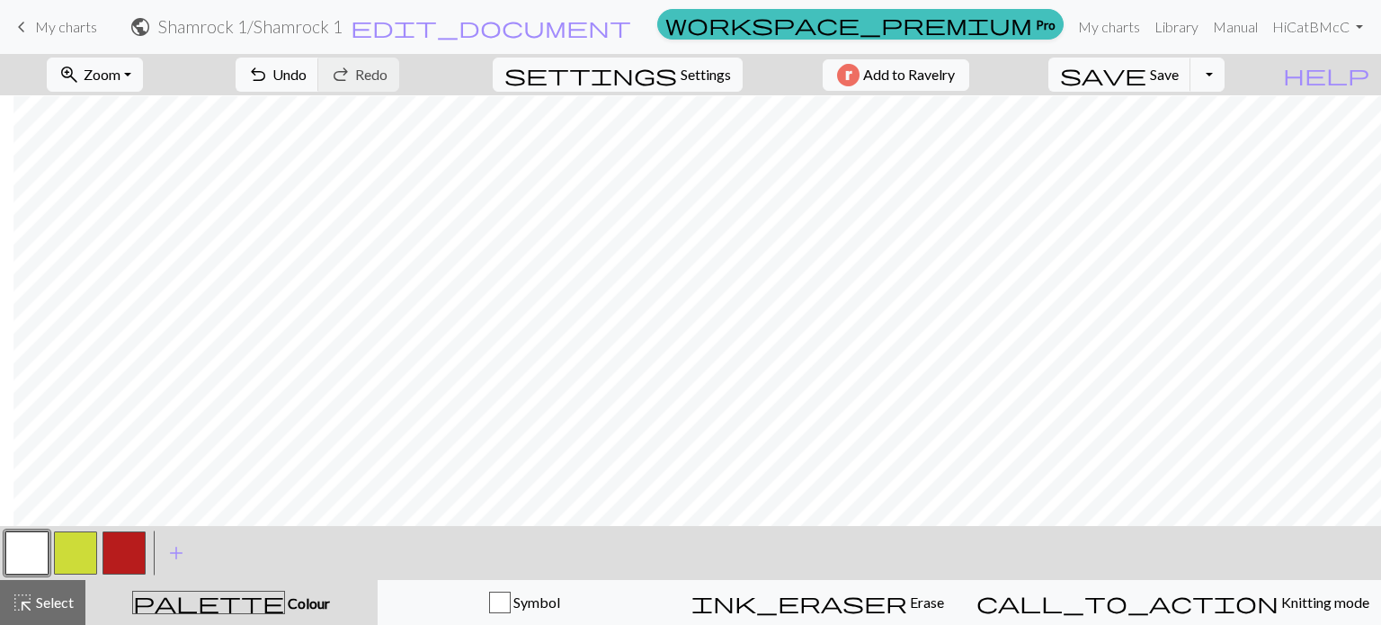
click at [138, 567] on button "button" at bounding box center [123, 552] width 43 height 43
click at [33, 556] on button "button" at bounding box center [26, 552] width 43 height 43
click at [122, 537] on button "button" at bounding box center [123, 552] width 43 height 43
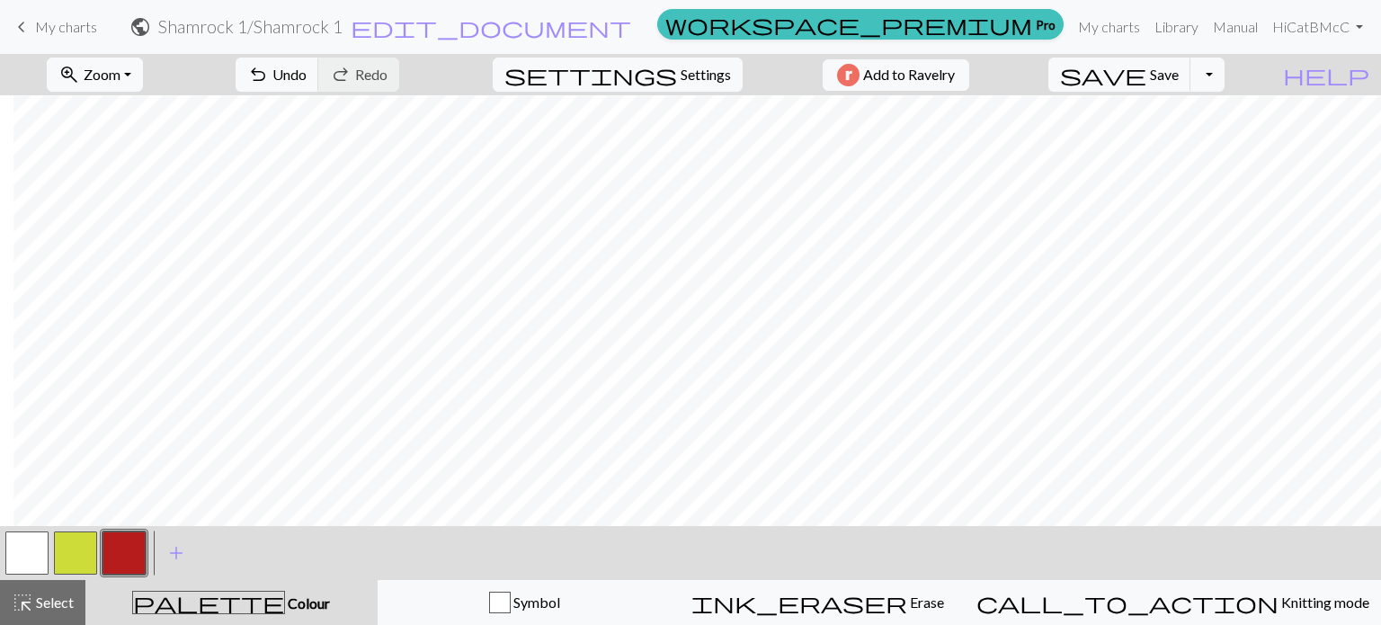
click at [36, 556] on button "button" at bounding box center [26, 552] width 43 height 43
click at [130, 567] on button "button" at bounding box center [123, 552] width 43 height 43
click at [269, 79] on span "undo" at bounding box center [258, 74] width 22 height 25
click at [24, 549] on button "button" at bounding box center [26, 552] width 43 height 43
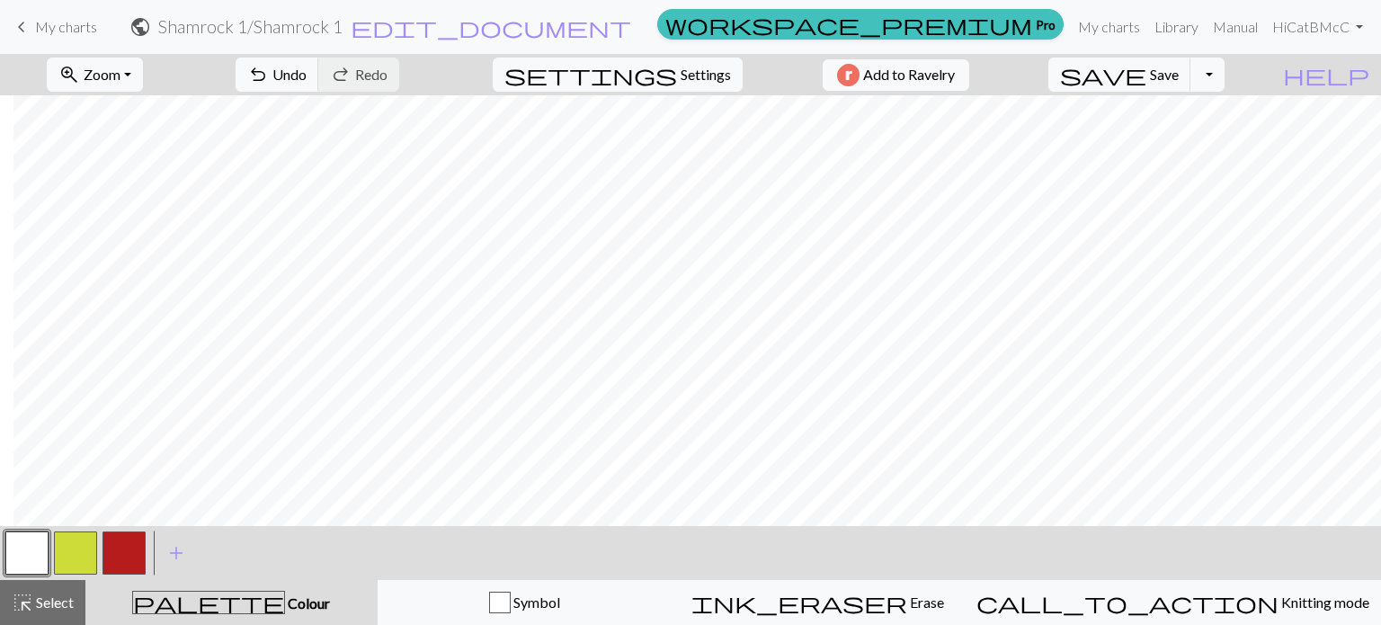
click at [131, 538] on button "button" at bounding box center [123, 552] width 43 height 43
click at [24, 562] on button "button" at bounding box center [26, 552] width 43 height 43
click at [130, 550] on button "button" at bounding box center [123, 552] width 43 height 43
click at [19, 569] on button "button" at bounding box center [26, 552] width 43 height 43
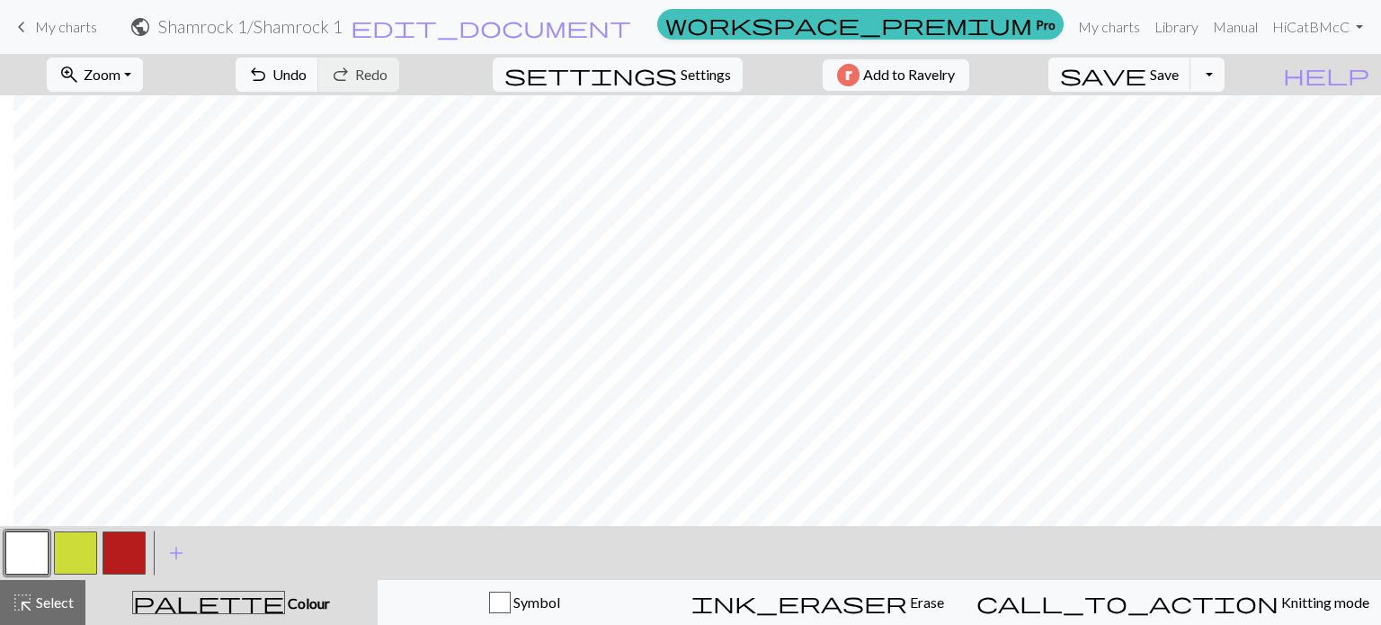
click at [117, 562] on button "button" at bounding box center [123, 552] width 43 height 43
click at [38, 564] on button "button" at bounding box center [26, 552] width 43 height 43
click at [113, 554] on button "button" at bounding box center [123, 552] width 43 height 43
click at [43, 555] on button "button" at bounding box center [26, 552] width 43 height 43
click at [125, 566] on button "button" at bounding box center [123, 552] width 43 height 43
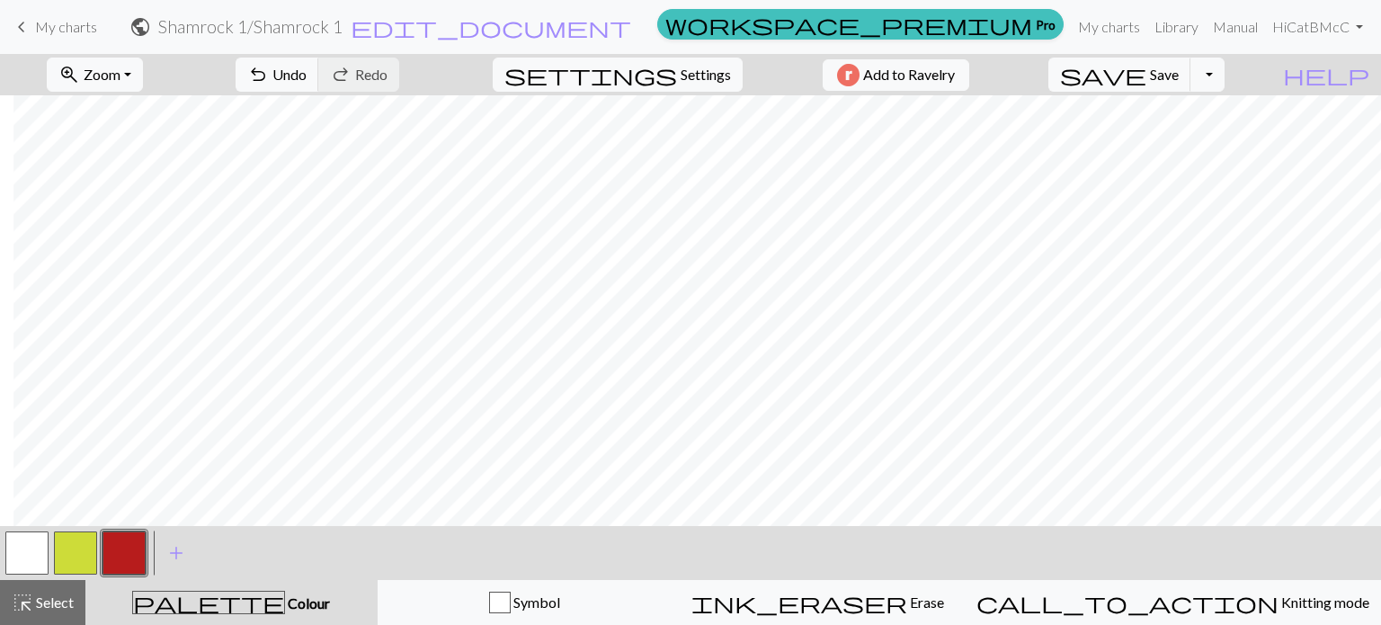
click at [28, 559] on button "button" at bounding box center [26, 552] width 43 height 43
click at [138, 543] on button "button" at bounding box center [123, 552] width 43 height 43
click at [43, 554] on button "button" at bounding box center [26, 552] width 43 height 43
click at [107, 558] on button "button" at bounding box center [123, 552] width 43 height 43
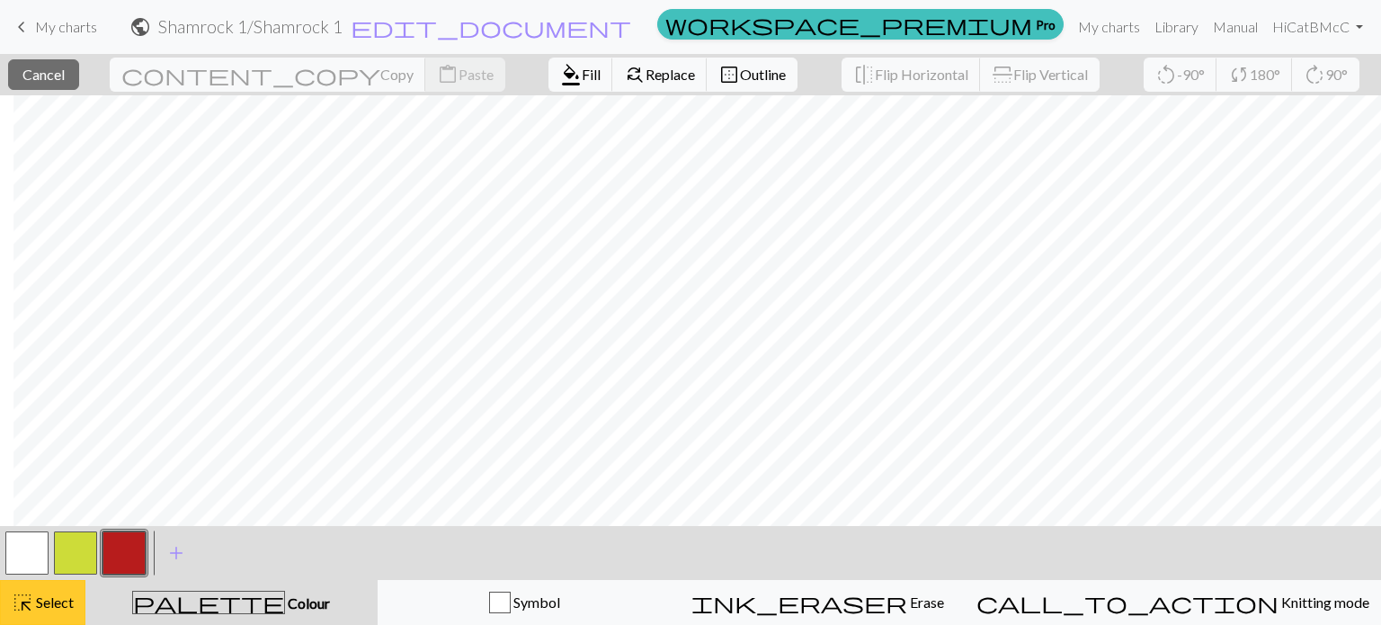
click at [50, 609] on span "Select" at bounding box center [53, 601] width 40 height 17
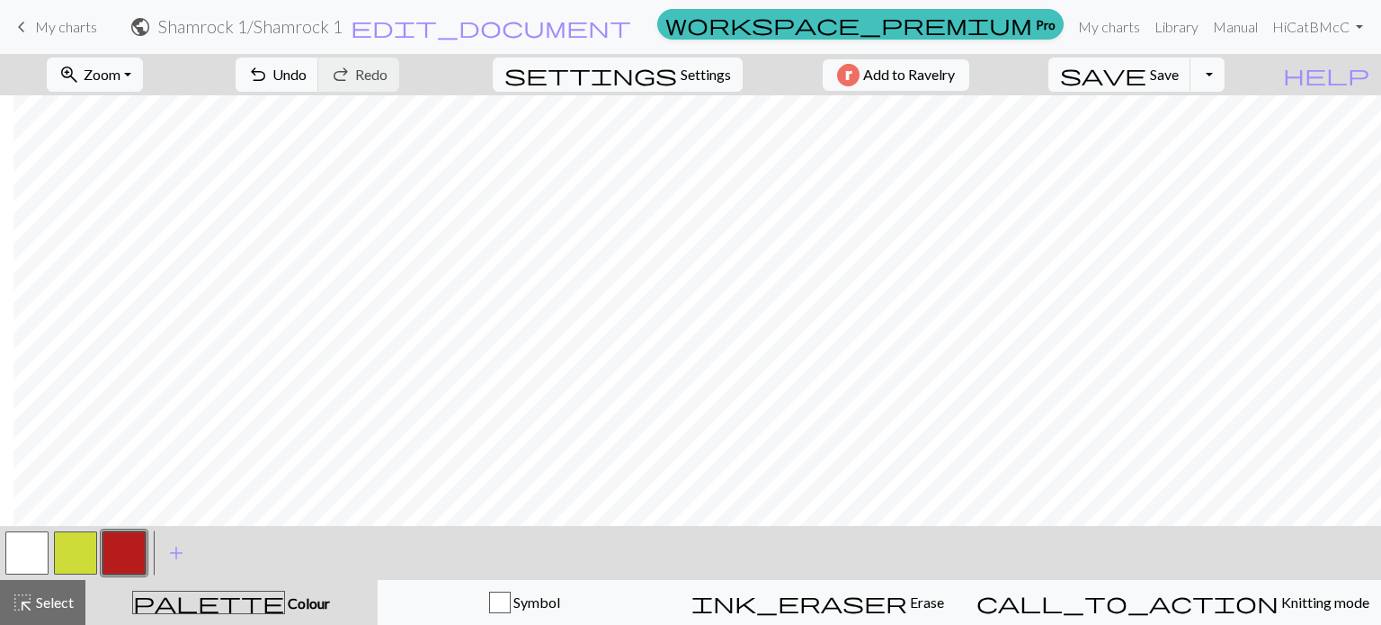
click at [24, 547] on button "button" at bounding box center [26, 552] width 43 height 43
click at [141, 536] on button "button" at bounding box center [123, 552] width 43 height 43
click at [5, 569] on button "button" at bounding box center [26, 552] width 43 height 43
click at [122, 571] on button "button" at bounding box center [123, 552] width 43 height 43
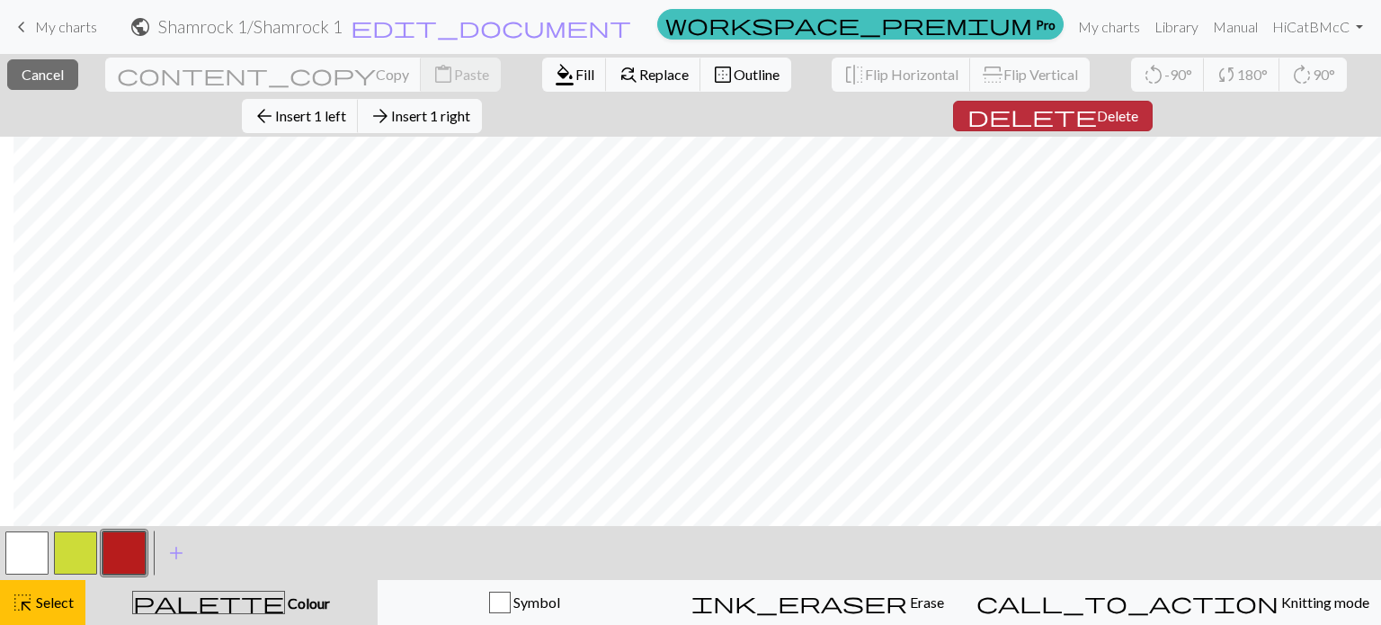
click at [1097, 116] on span "Delete" at bounding box center [1117, 115] width 41 height 17
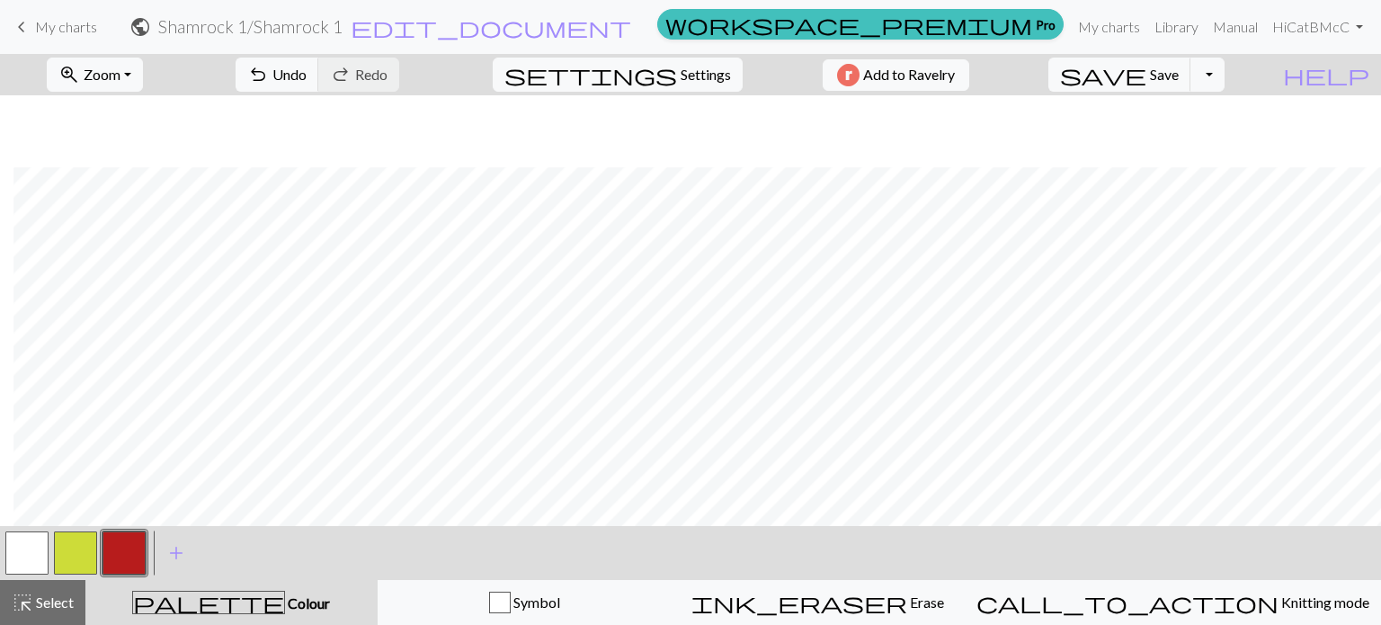
scroll to position [248, 13]
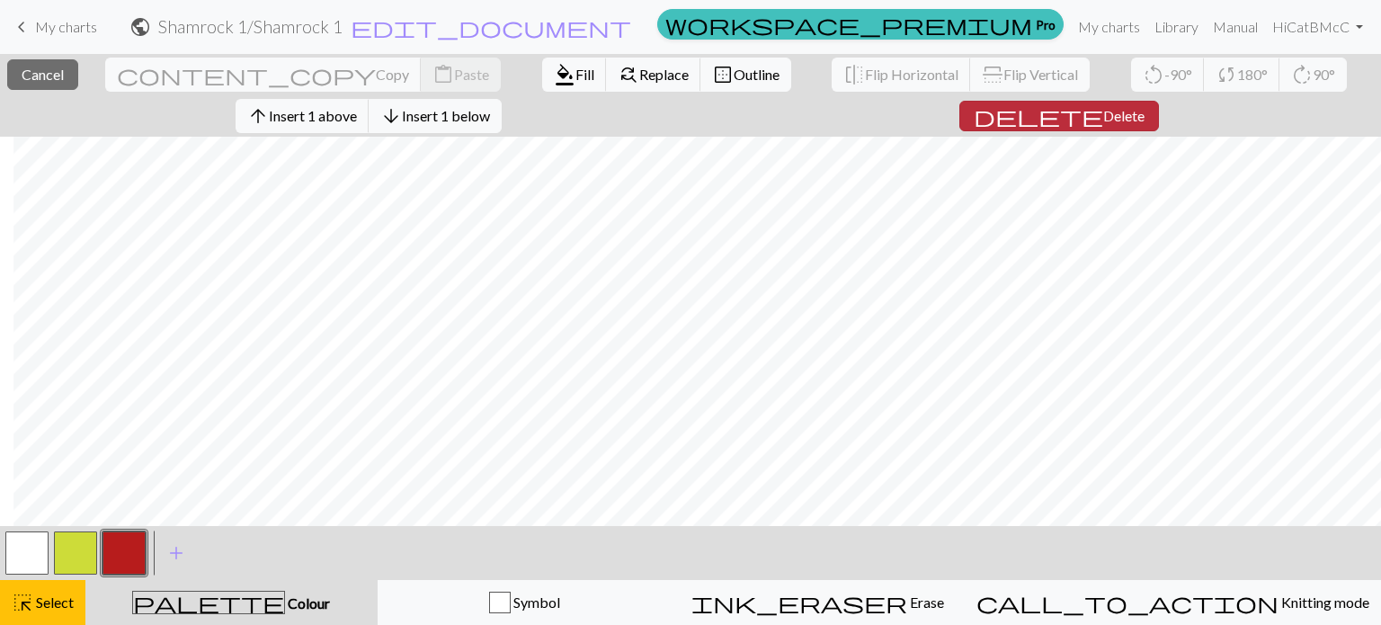
click at [1070, 122] on span "delete" at bounding box center [1038, 115] width 129 height 25
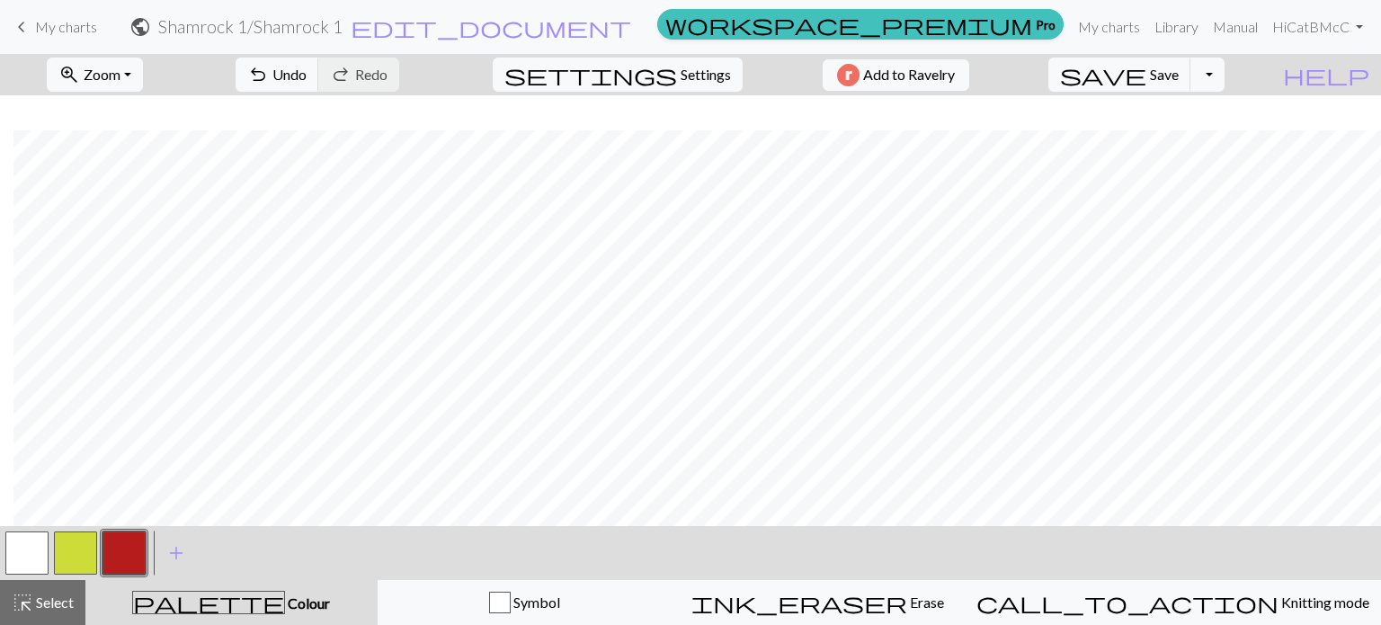
scroll to position [104, 13]
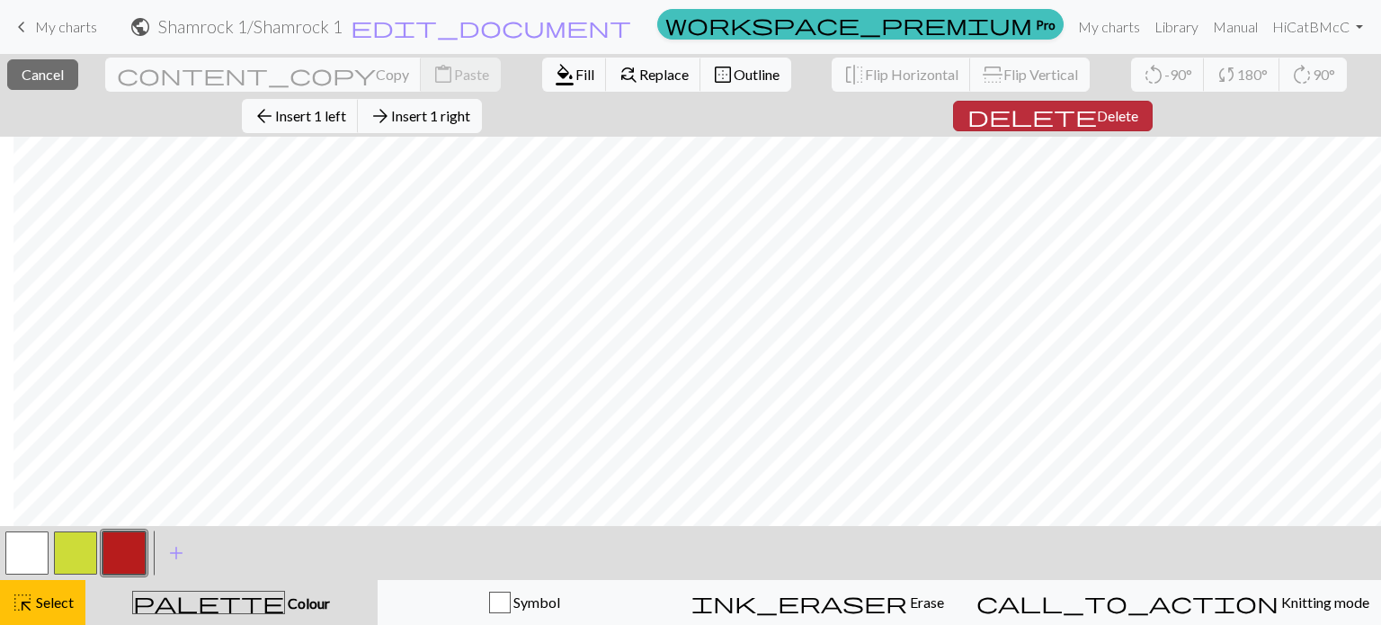
click at [1097, 107] on span "Delete" at bounding box center [1117, 115] width 41 height 17
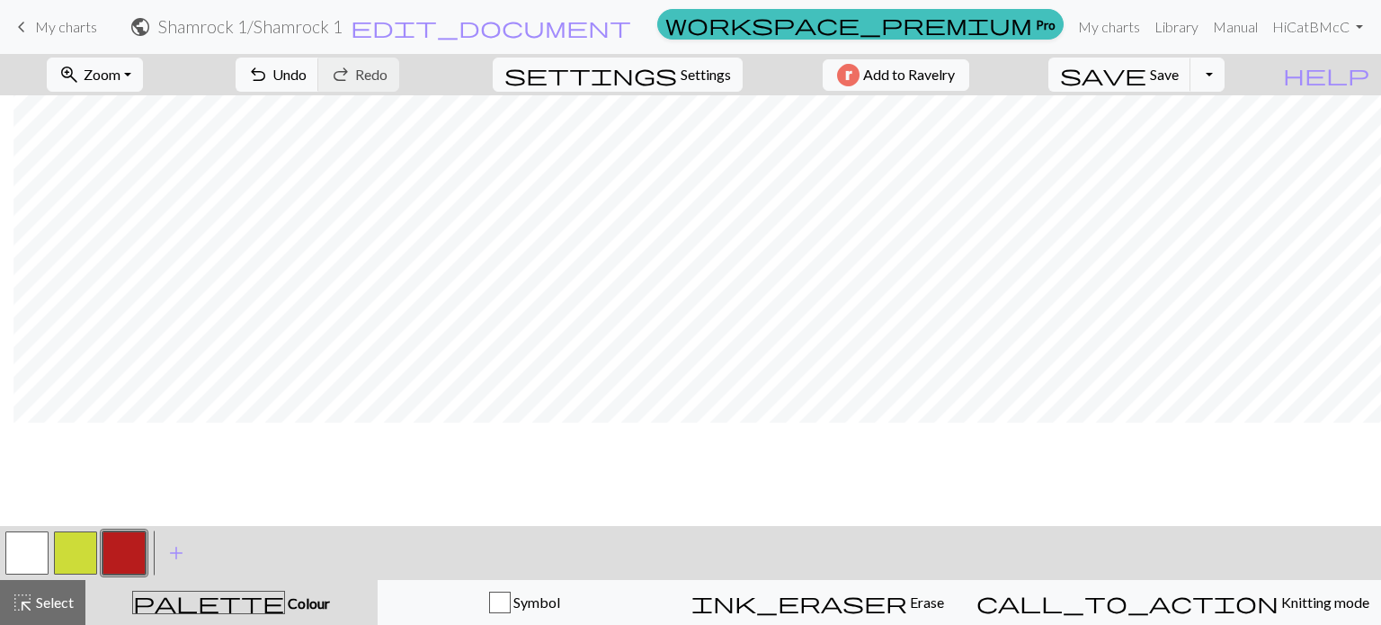
scroll to position [0, 13]
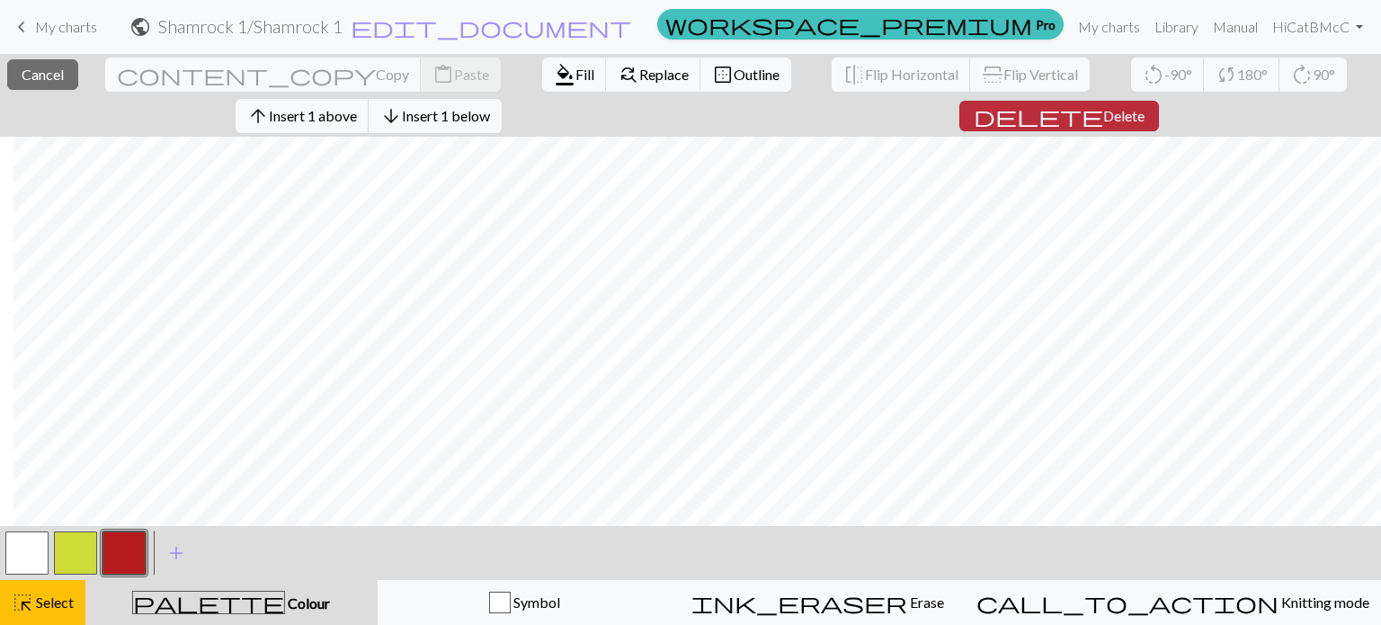
click at [1068, 124] on span "delete" at bounding box center [1038, 115] width 129 height 25
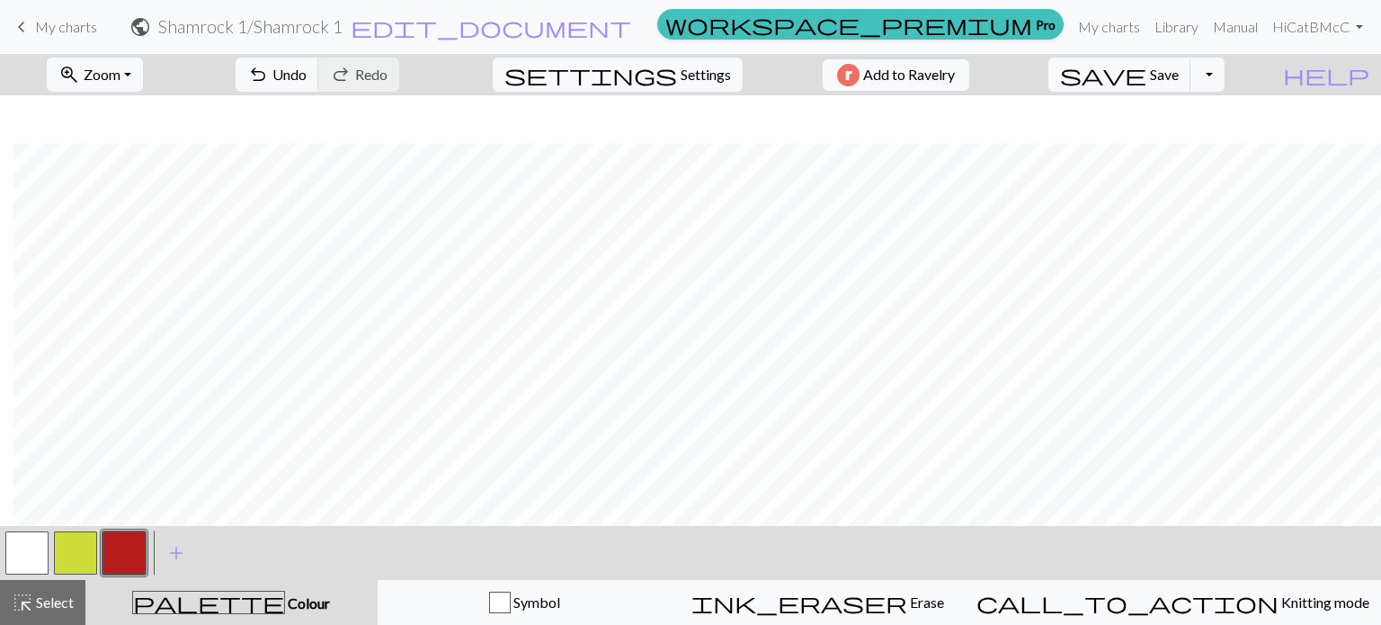
scroll to position [238, 13]
click at [35, 551] on button "button" at bounding box center [26, 552] width 43 height 43
click at [127, 559] on button "button" at bounding box center [123, 552] width 43 height 43
click at [26, 542] on button "button" at bounding box center [26, 552] width 43 height 43
click at [138, 563] on button "button" at bounding box center [123, 552] width 43 height 43
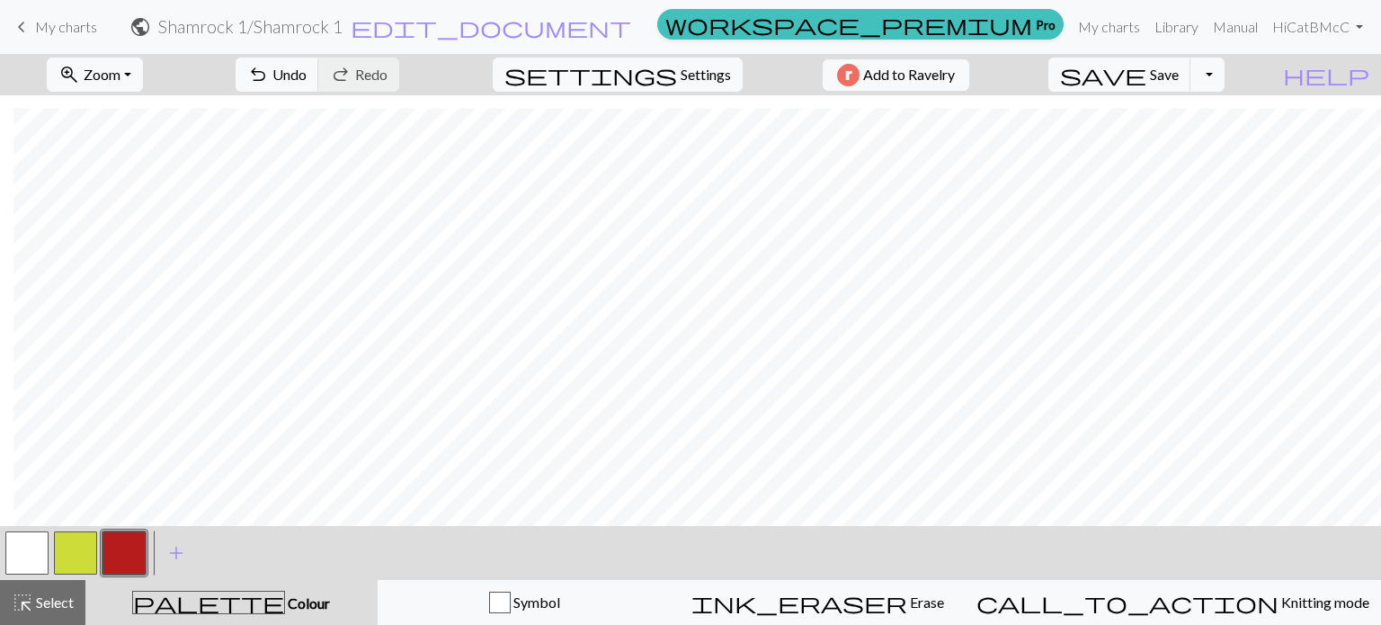
click at [37, 546] on button "button" at bounding box center [26, 552] width 43 height 43
click at [138, 551] on button "button" at bounding box center [123, 552] width 43 height 43
click at [38, 557] on button "button" at bounding box center [26, 552] width 43 height 43
click at [115, 558] on button "button" at bounding box center [123, 552] width 43 height 43
click at [26, 560] on button "button" at bounding box center [26, 552] width 43 height 43
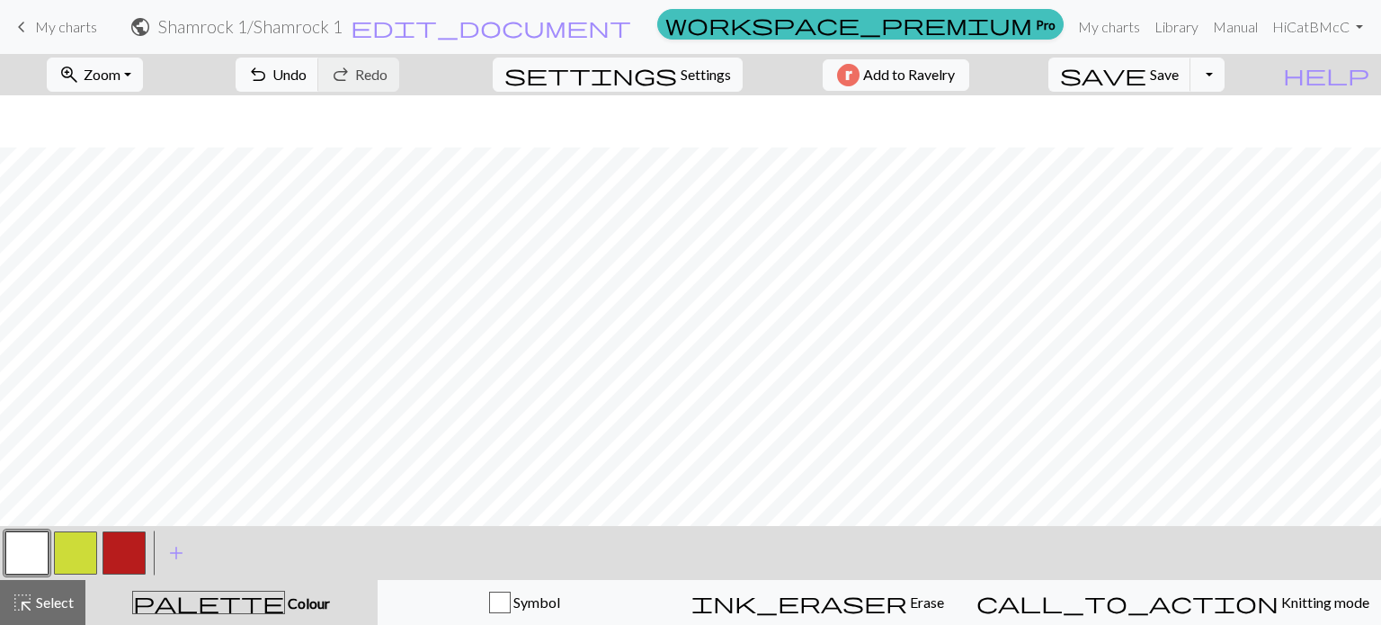
scroll to position [90, 0]
click at [109, 566] on button "button" at bounding box center [123, 552] width 43 height 43
click at [25, 553] on button "button" at bounding box center [26, 552] width 43 height 43
click at [122, 566] on button "button" at bounding box center [123, 552] width 43 height 43
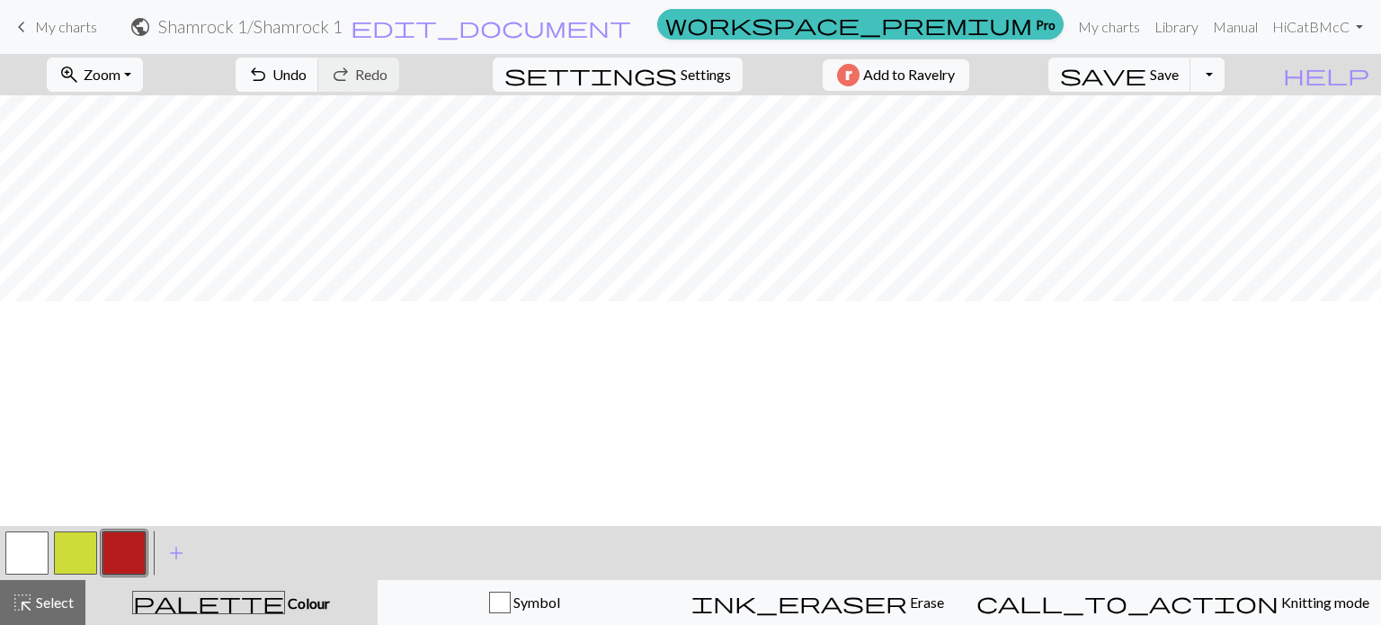
scroll to position [0, 0]
click at [1179, 76] on span "Save" at bounding box center [1164, 74] width 29 height 17
